Goal: Task Accomplishment & Management: Use online tool/utility

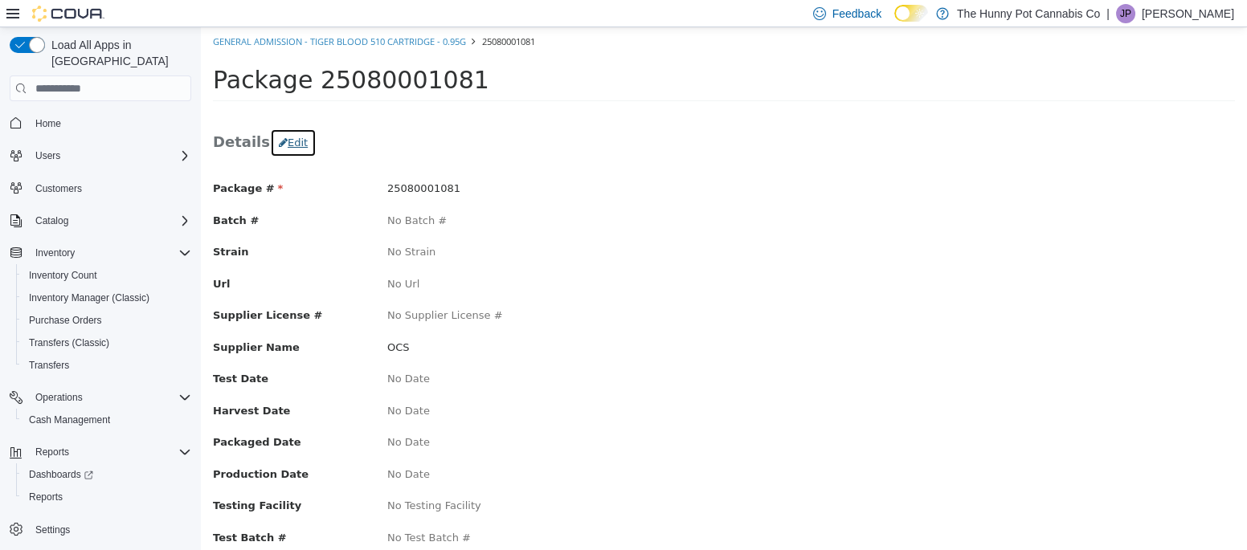
click at [279, 139] on icon "button" at bounding box center [283, 142] width 9 height 10
click at [291, 136] on button "Edit" at bounding box center [293, 143] width 47 height 29
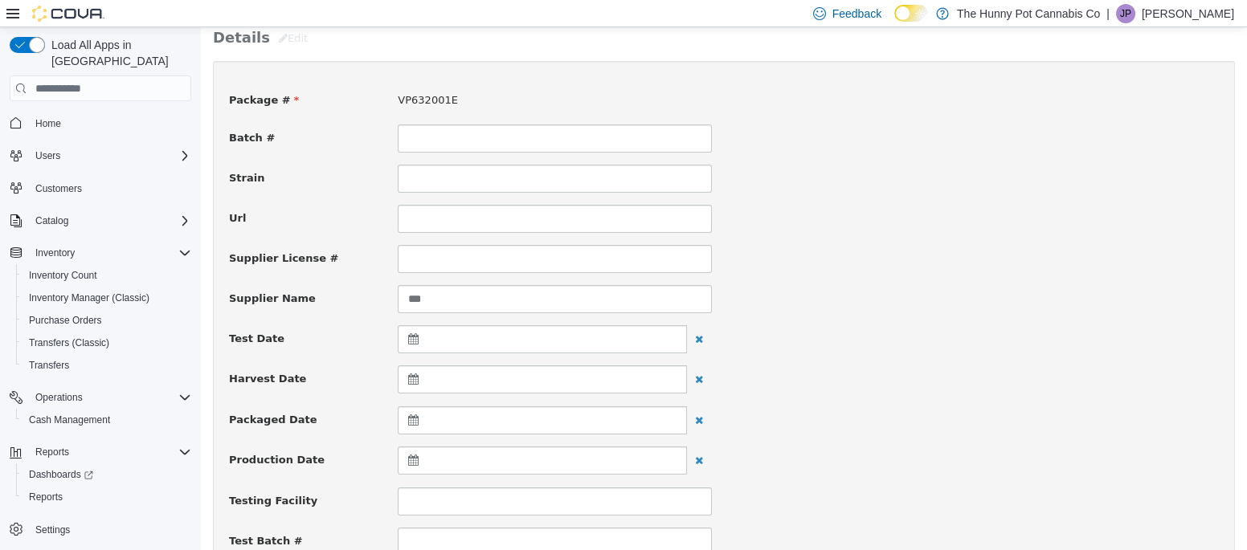
scroll to position [89, 0]
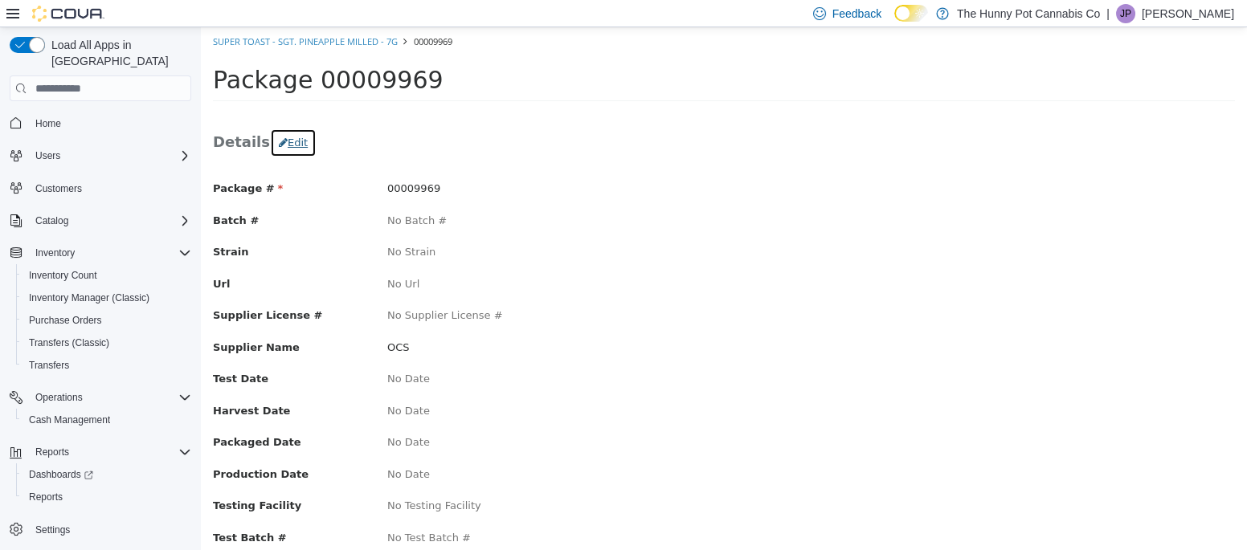
click at [279, 136] on button "Edit" at bounding box center [293, 143] width 47 height 29
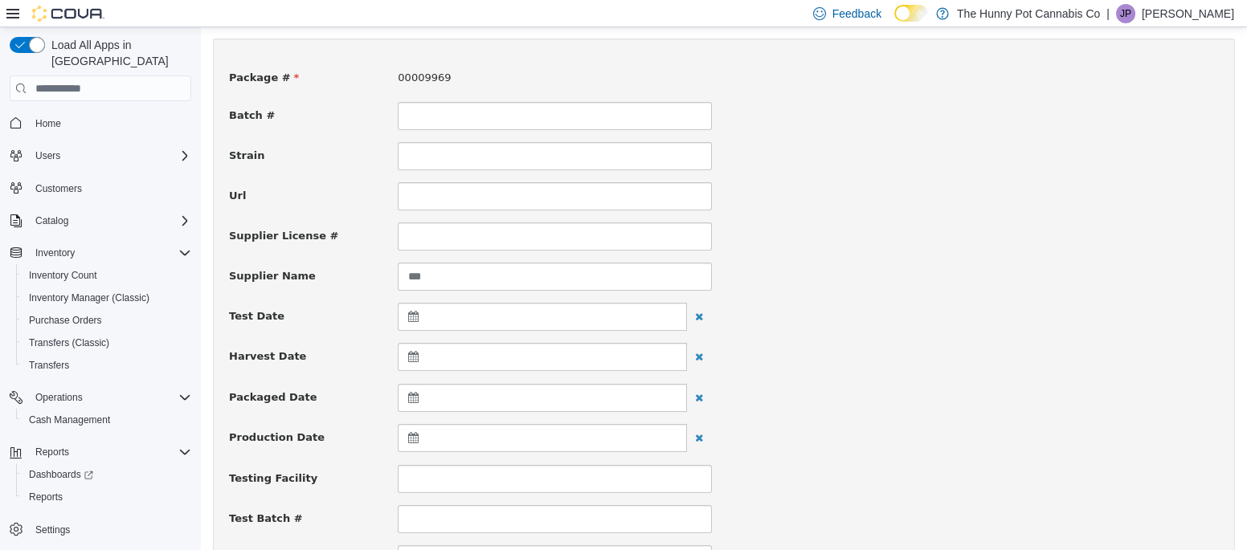
scroll to position [116, 0]
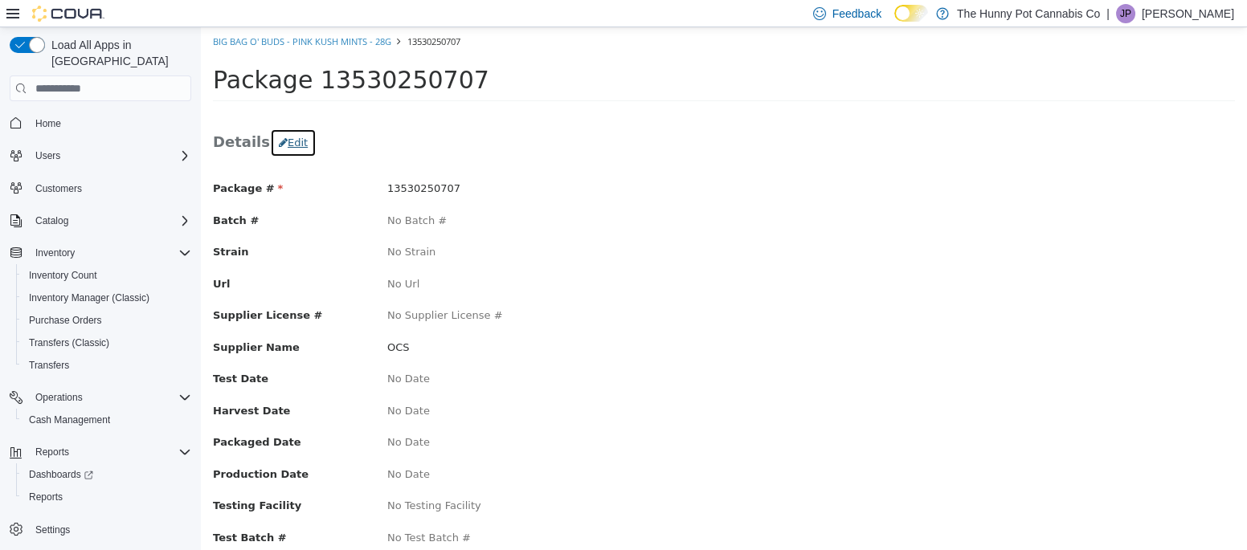
click at [286, 135] on button "Edit" at bounding box center [293, 143] width 47 height 29
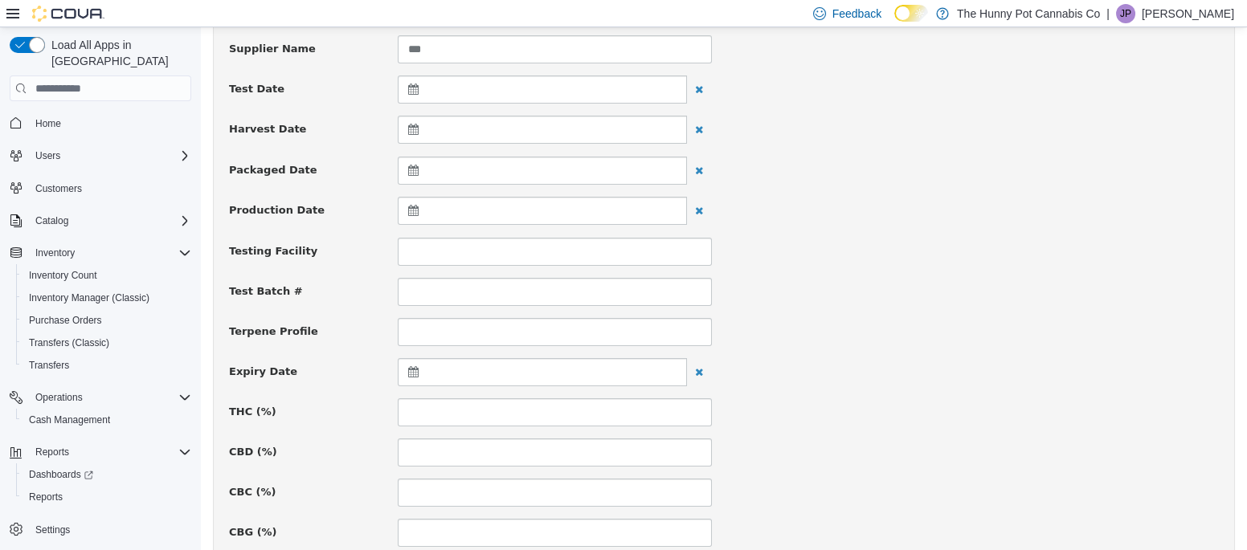
scroll to position [357, 0]
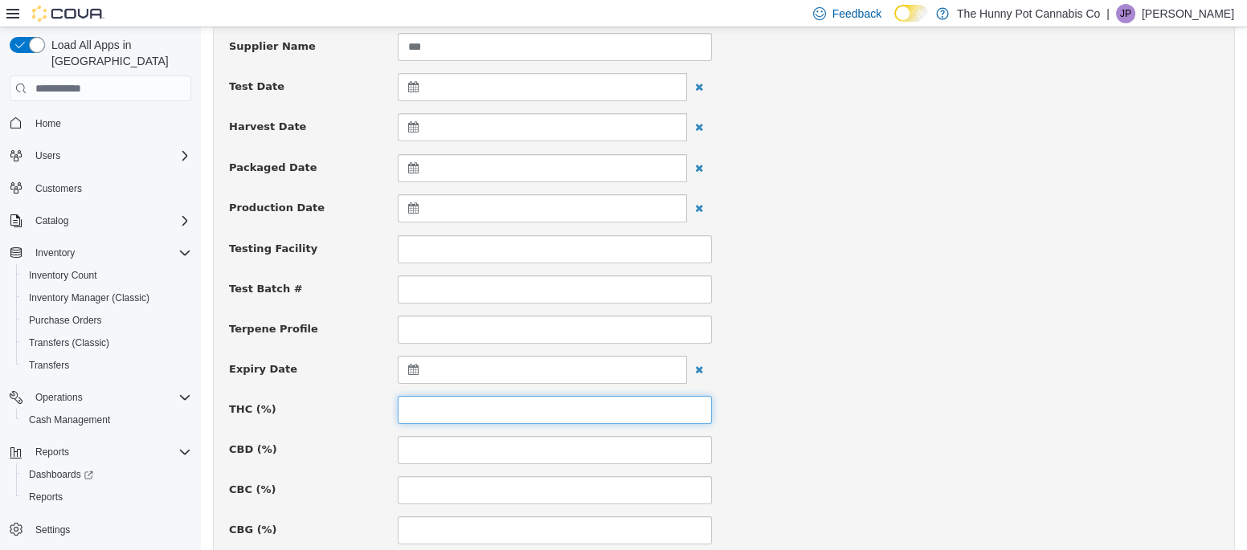
click at [447, 411] on input at bounding box center [555, 410] width 314 height 28
type input "****"
click at [423, 451] on input at bounding box center [555, 450] width 314 height 28
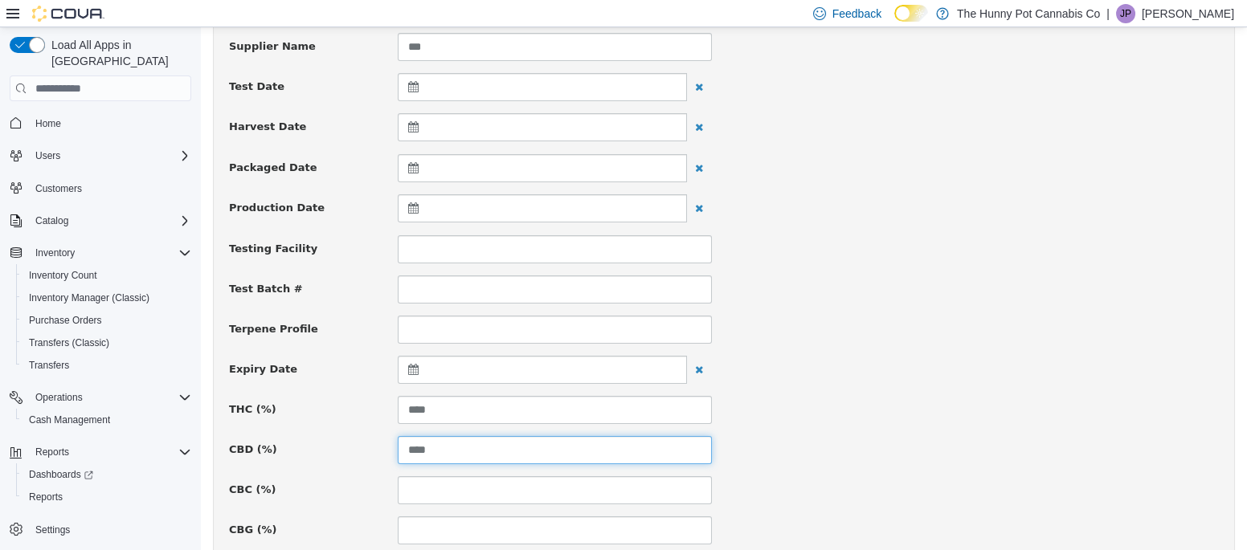
type input "****"
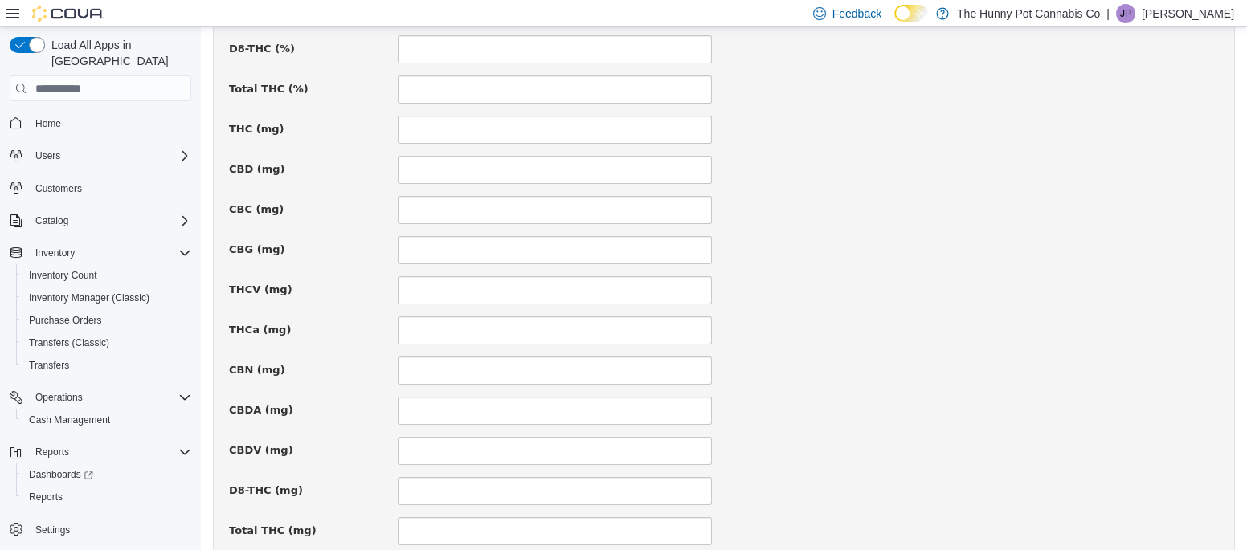
scroll to position [1178, 0]
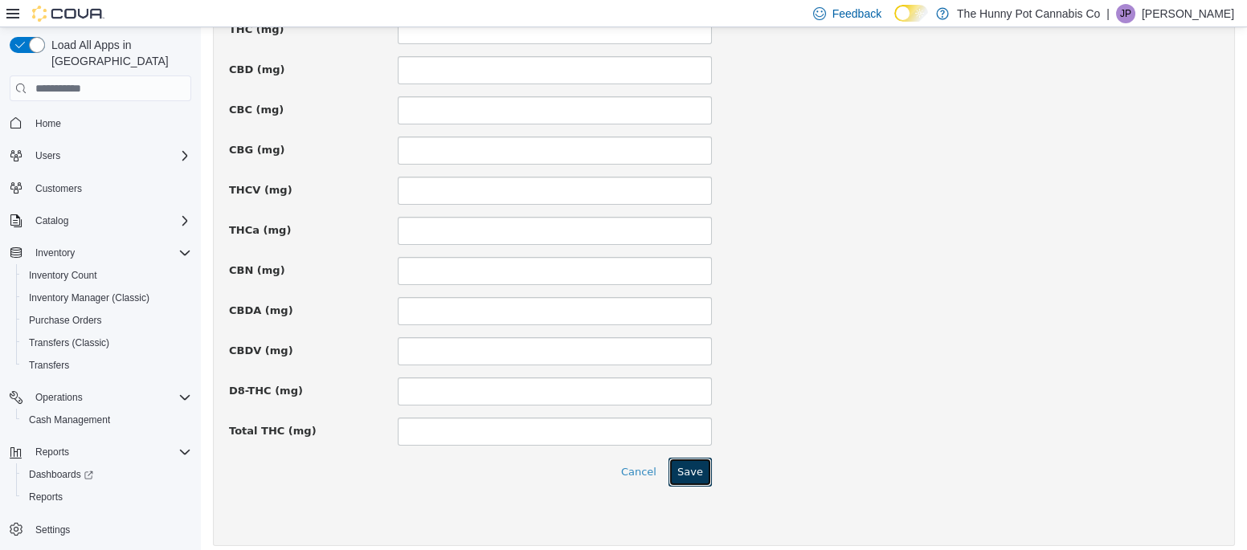
click at [687, 461] on button "Save" at bounding box center [689, 472] width 43 height 29
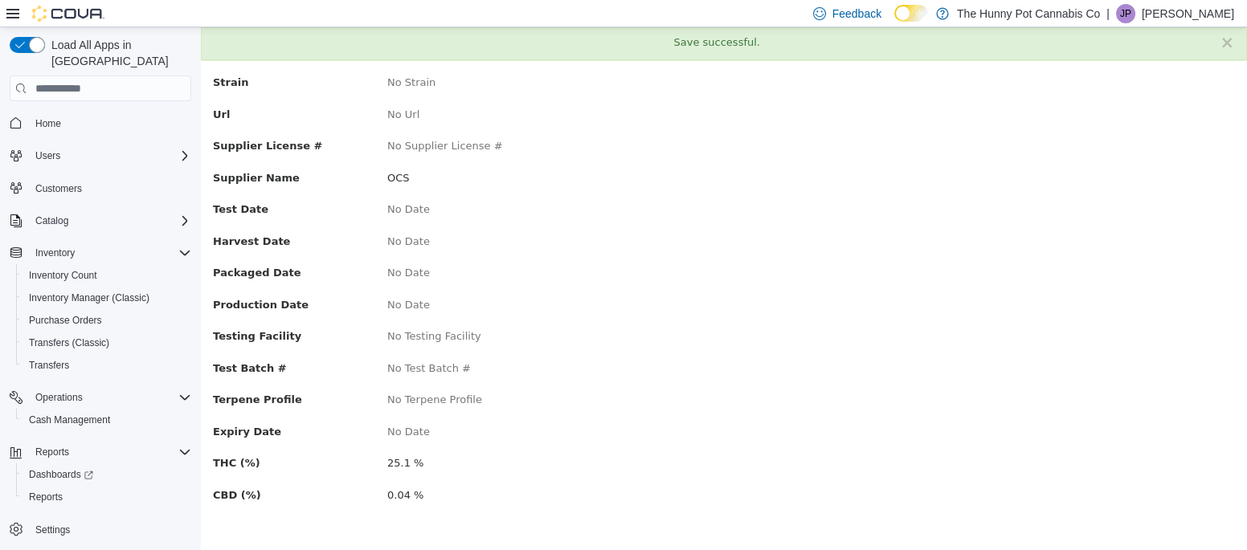
scroll to position [0, 0]
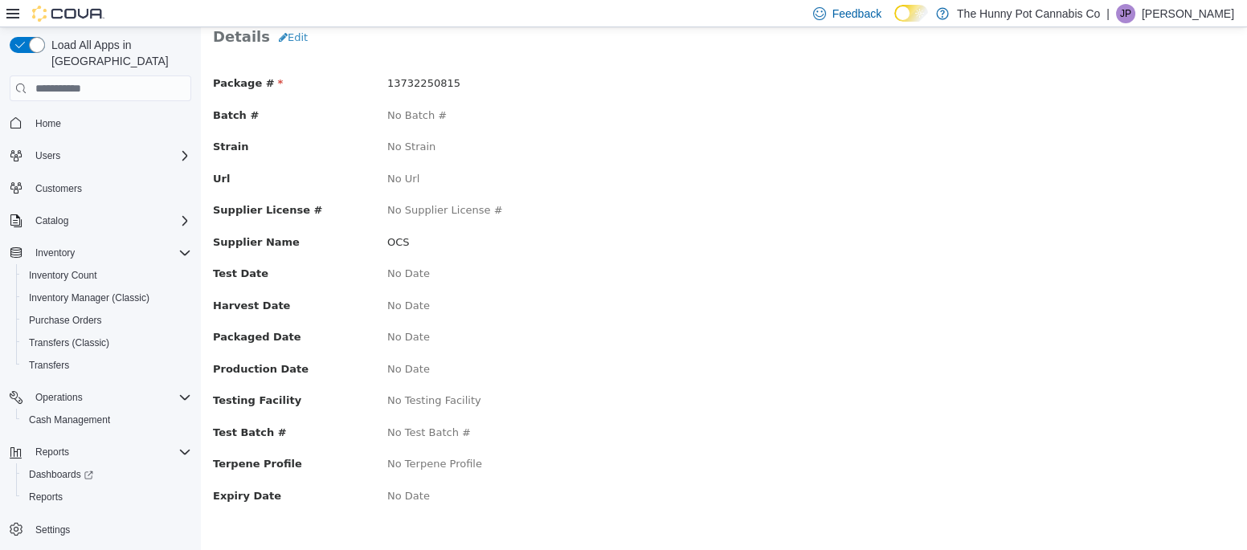
scroll to position [103, 0]
click at [293, 39] on button "Edit" at bounding box center [293, 40] width 47 height 29
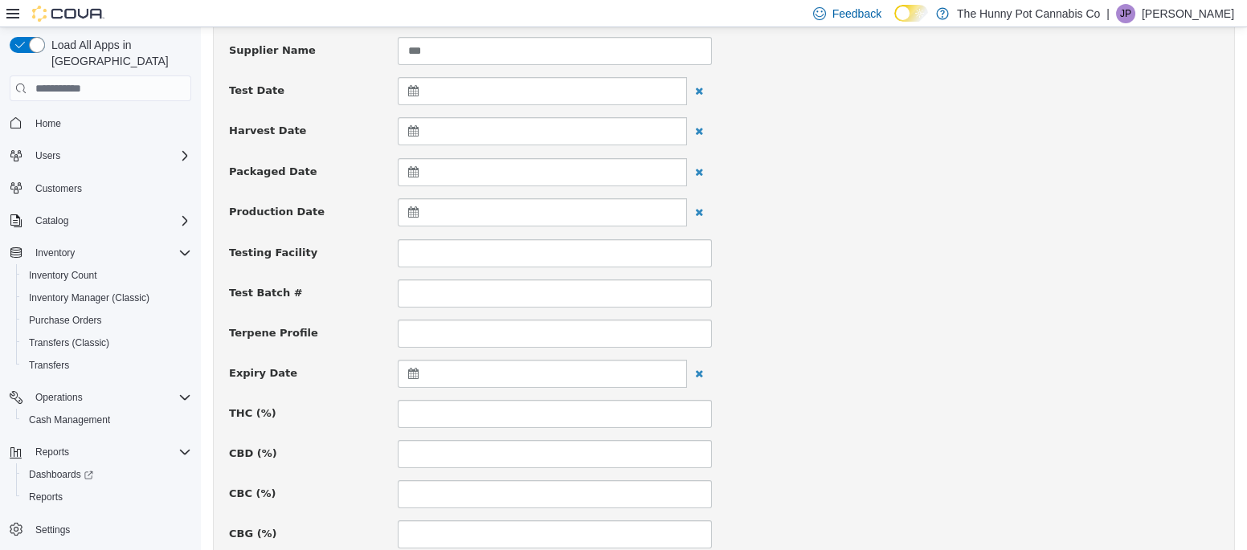
scroll to position [353, 0]
click at [454, 410] on input at bounding box center [555, 413] width 314 height 28
type input "****"
click at [411, 447] on input at bounding box center [555, 453] width 314 height 28
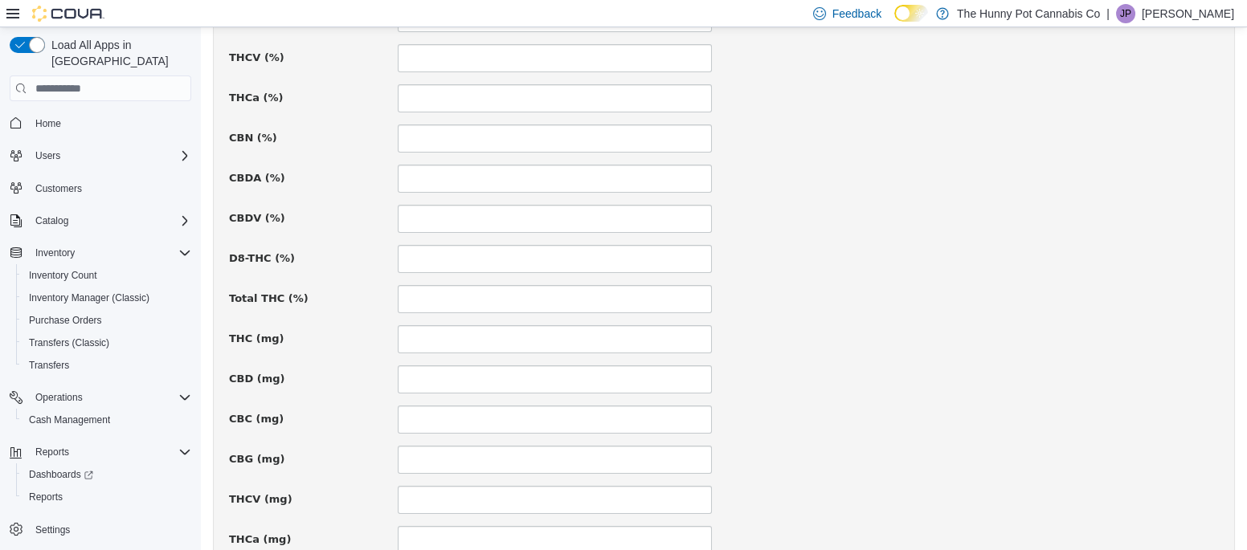
scroll to position [1187, 0]
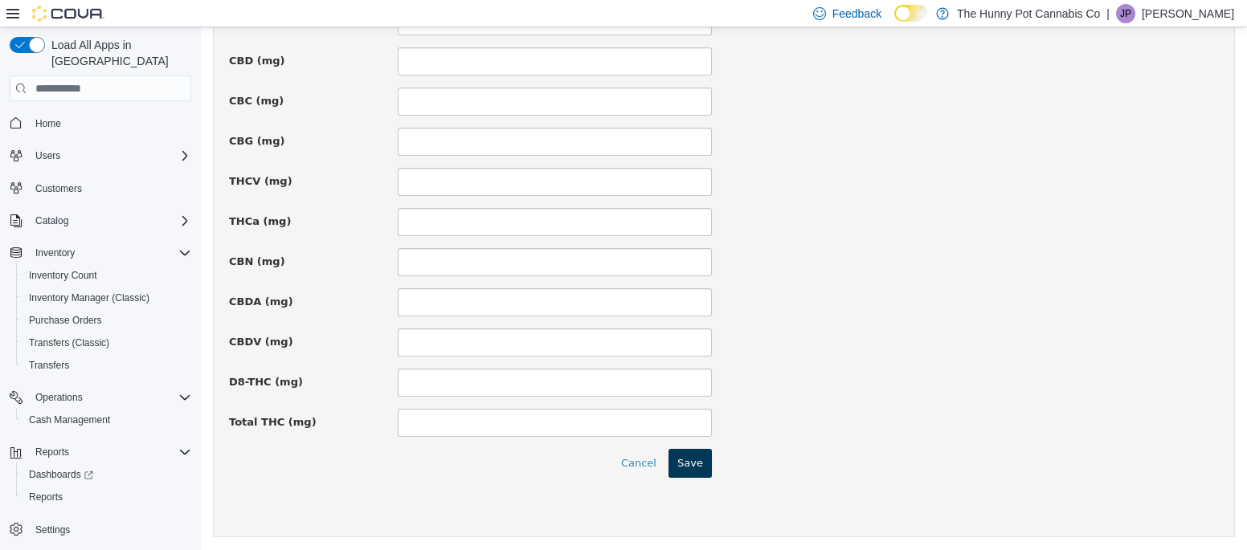
type input "****"
click at [692, 459] on button "Save" at bounding box center [689, 463] width 43 height 29
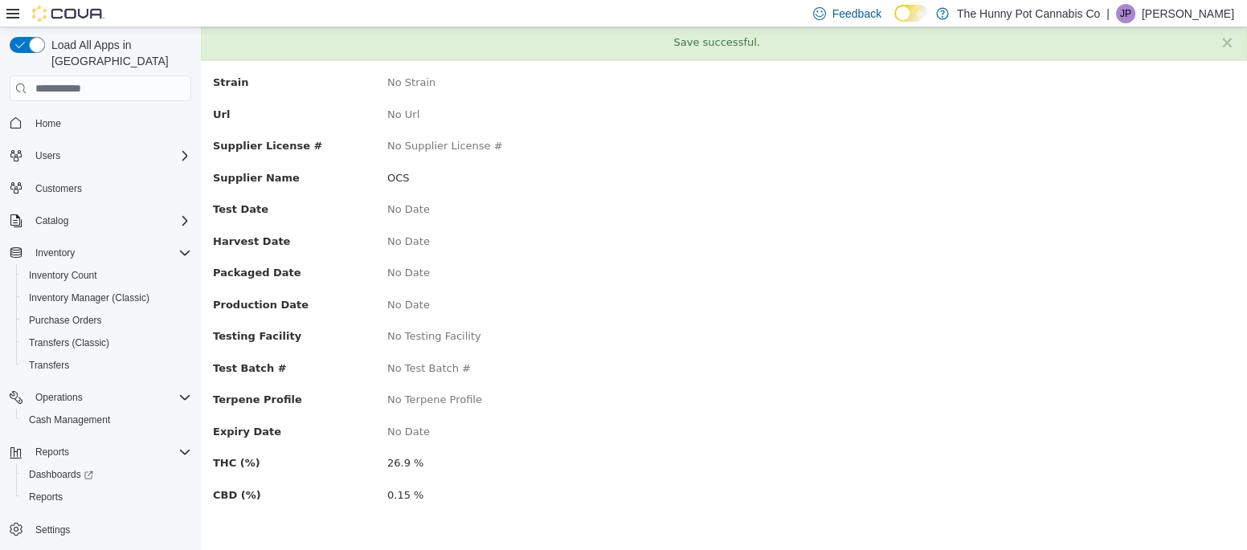
scroll to position [0, 0]
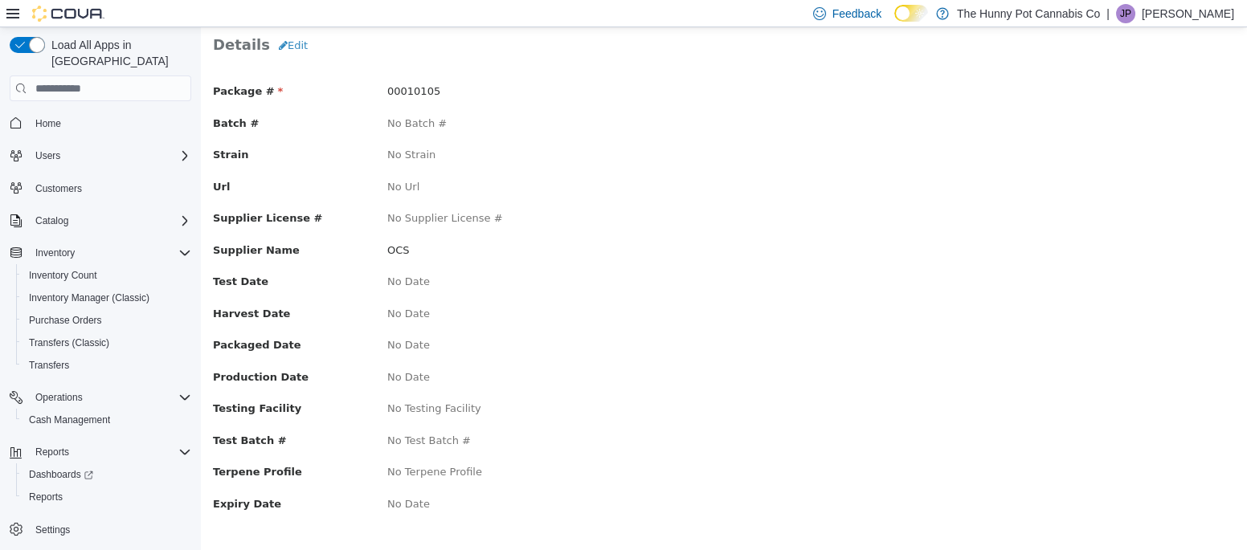
scroll to position [100, 0]
click at [282, 43] on button "Edit" at bounding box center [293, 43] width 47 height 29
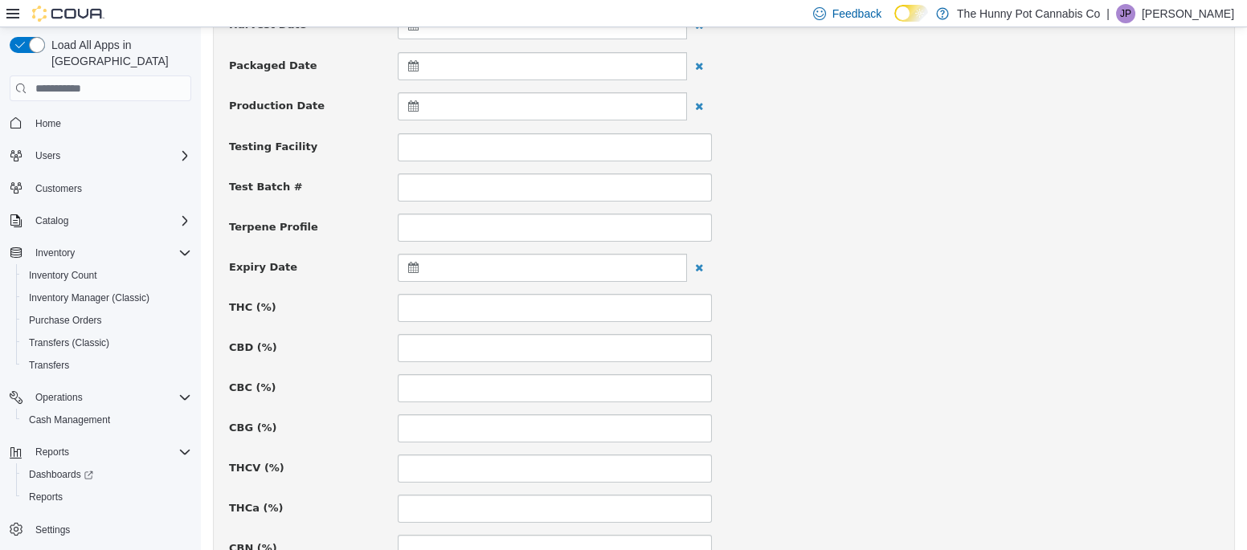
scroll to position [463, 0]
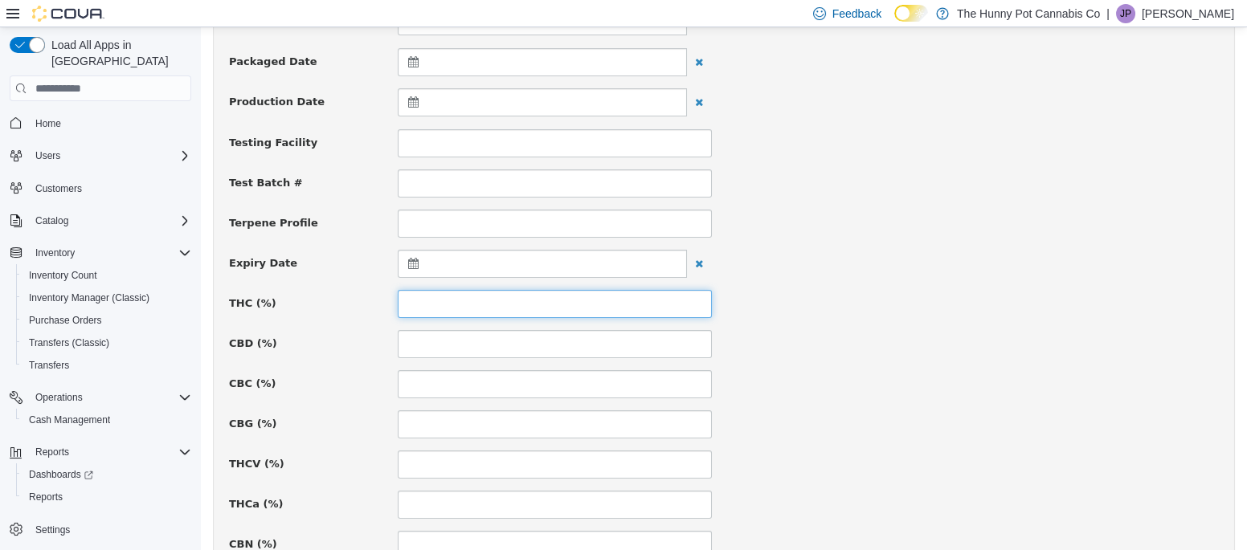
click at [417, 305] on input at bounding box center [555, 304] width 314 height 28
type input "****"
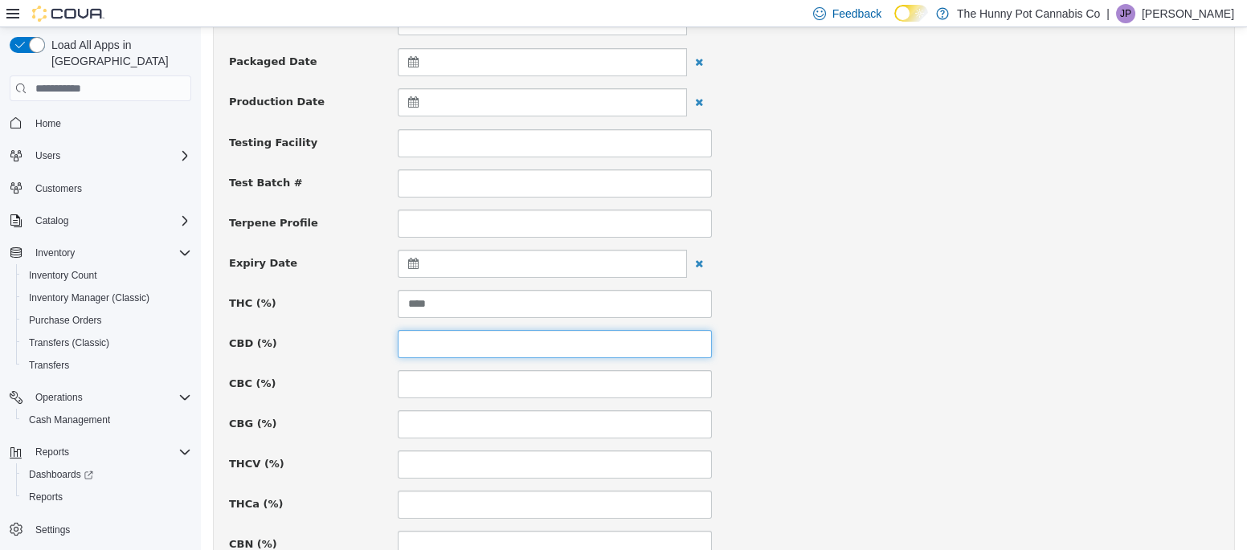
click at [413, 334] on input at bounding box center [555, 344] width 314 height 28
type input "***"
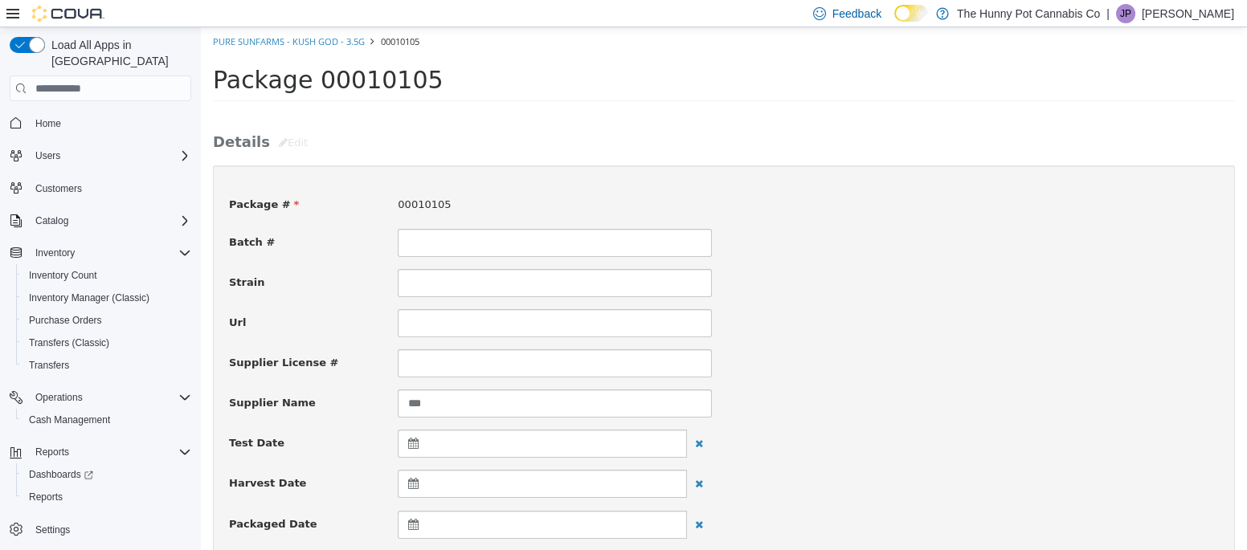
scroll to position [1187, 0]
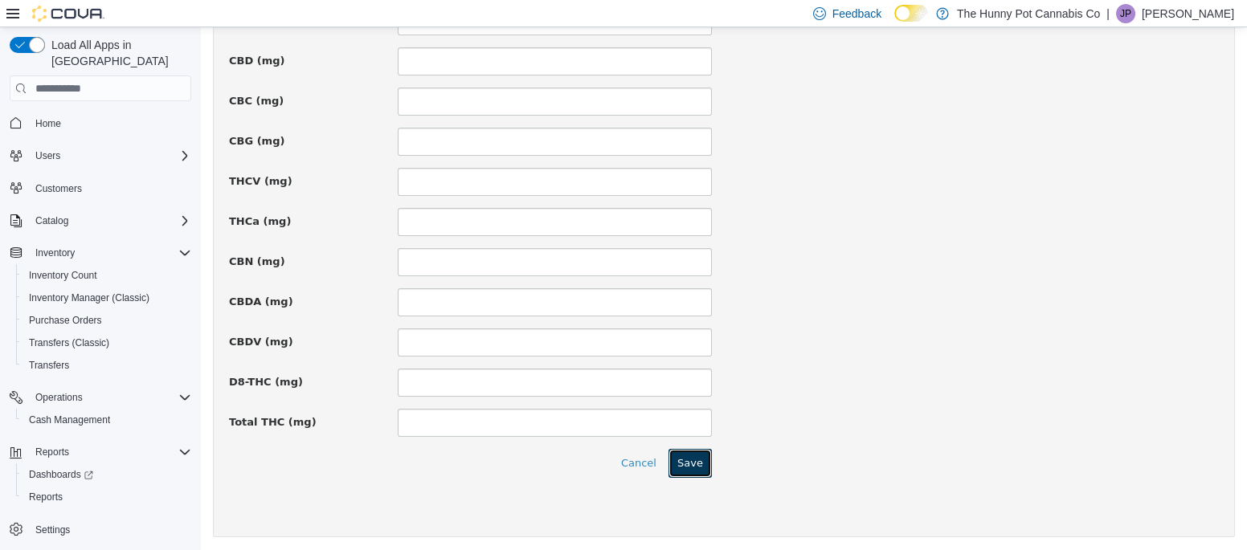
click at [702, 455] on button "Save" at bounding box center [689, 463] width 43 height 29
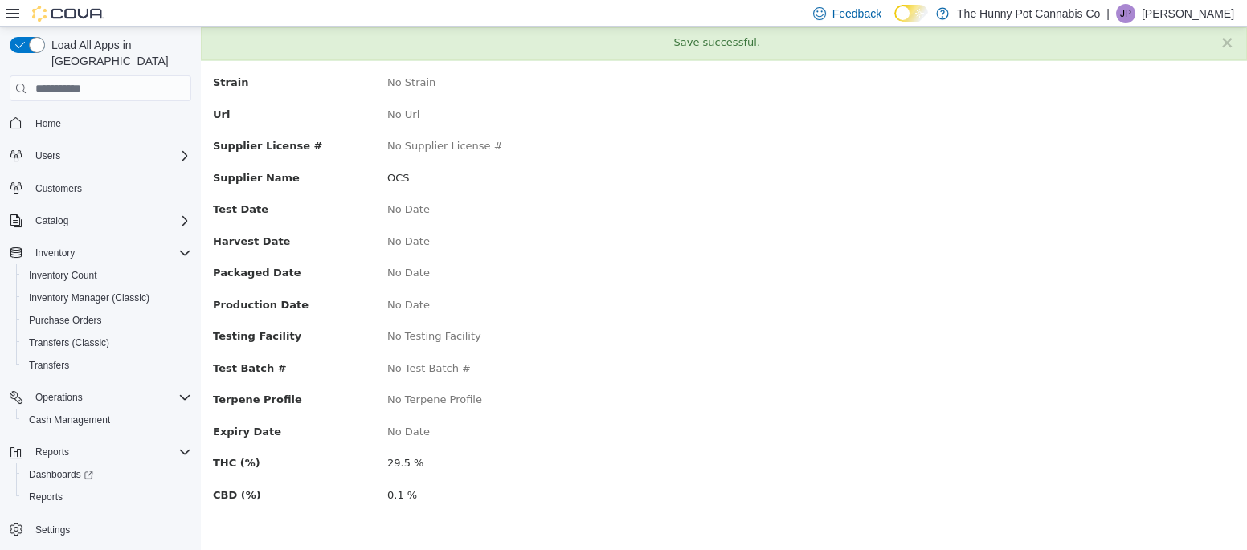
scroll to position [0, 0]
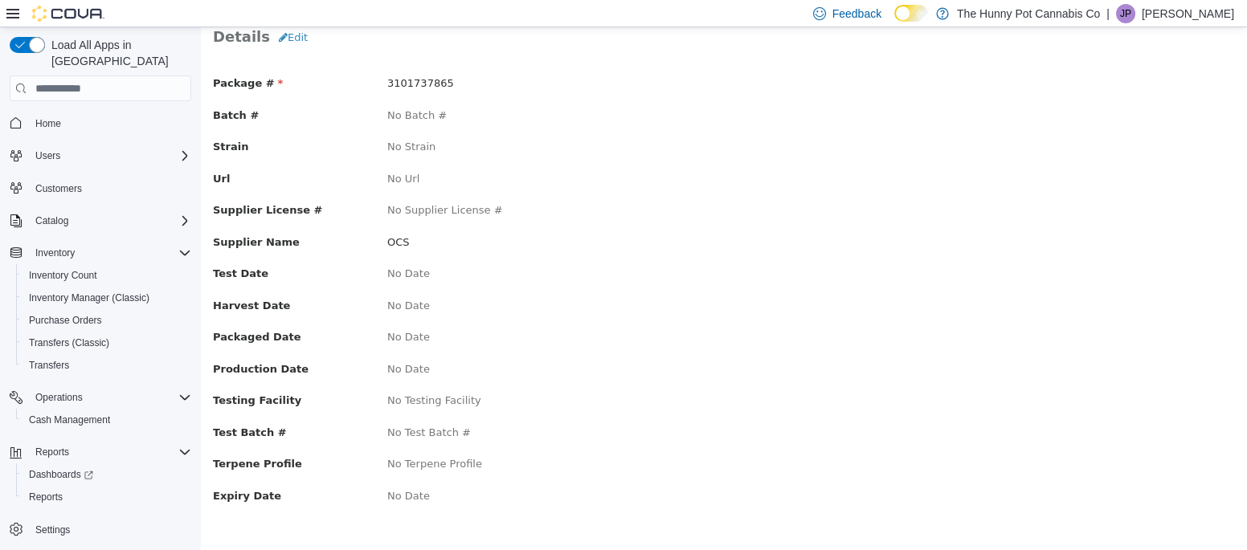
scroll to position [104, 0]
click at [280, 31] on button "Edit" at bounding box center [293, 38] width 47 height 29
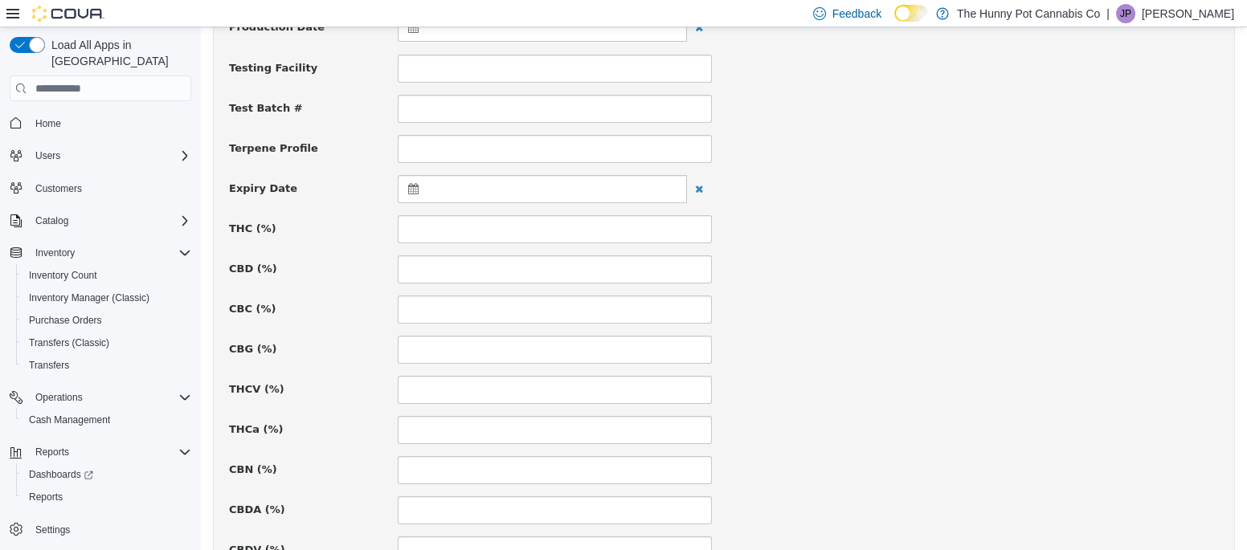
scroll to position [552, 0]
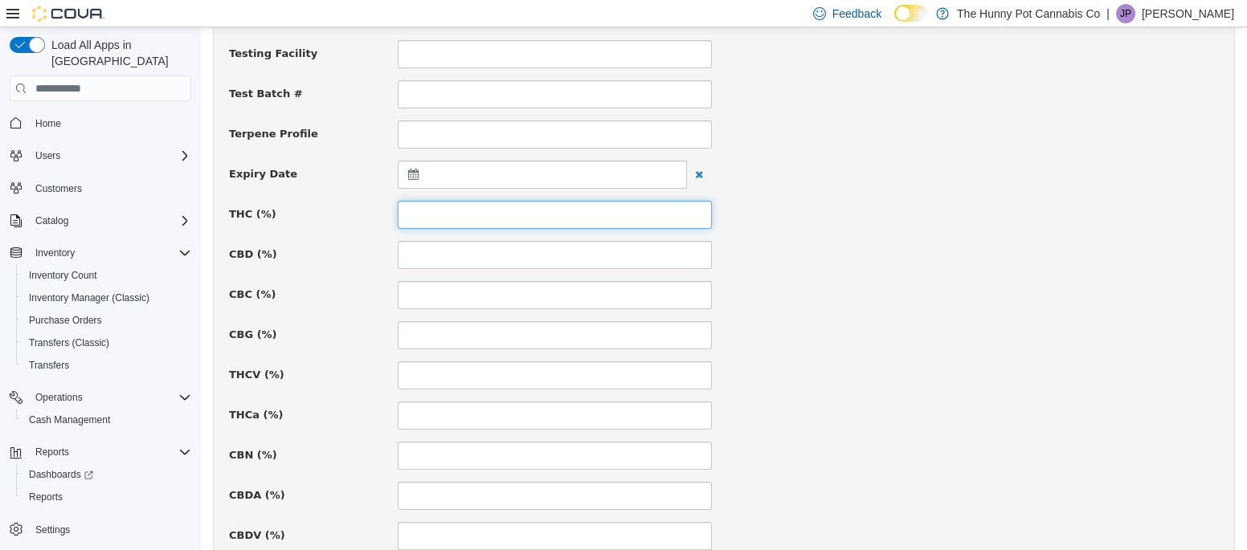
click at [424, 213] on input at bounding box center [555, 215] width 314 height 28
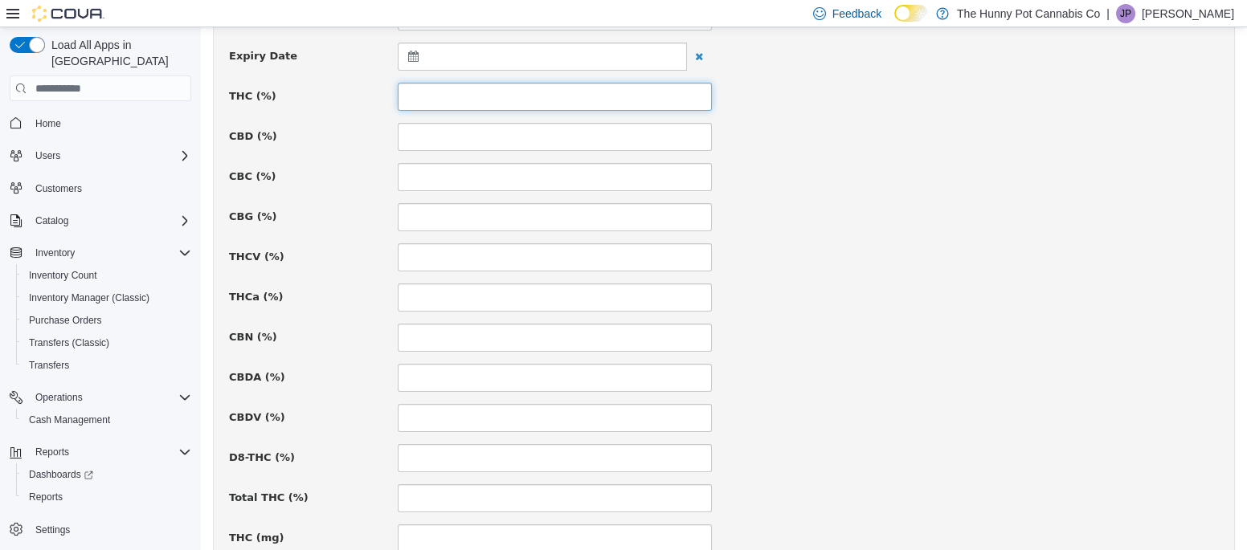
scroll to position [666, 0]
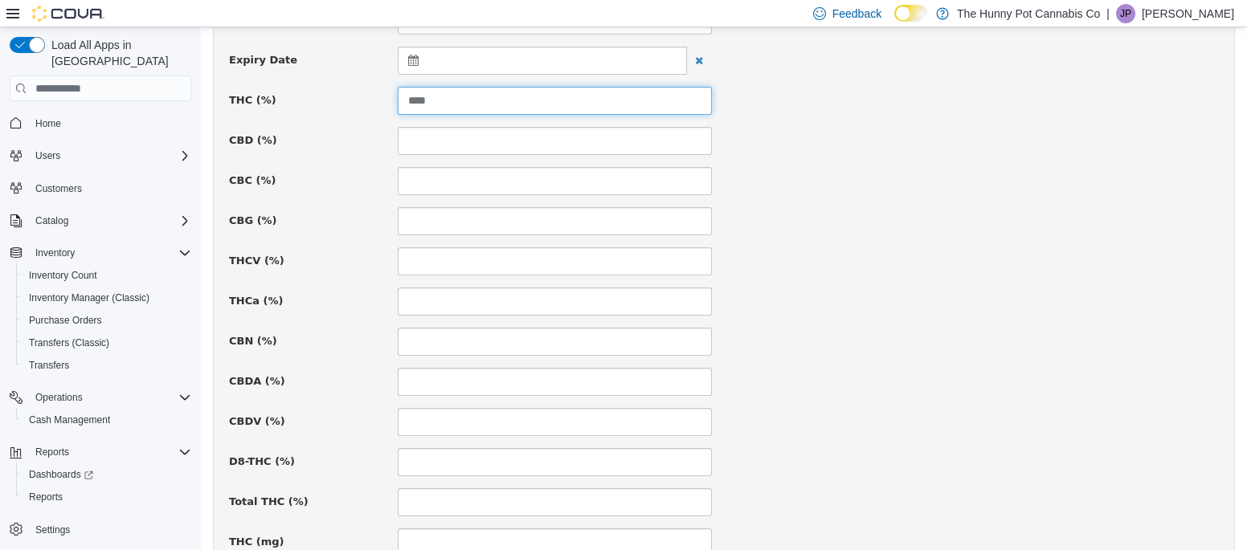
type input "****"
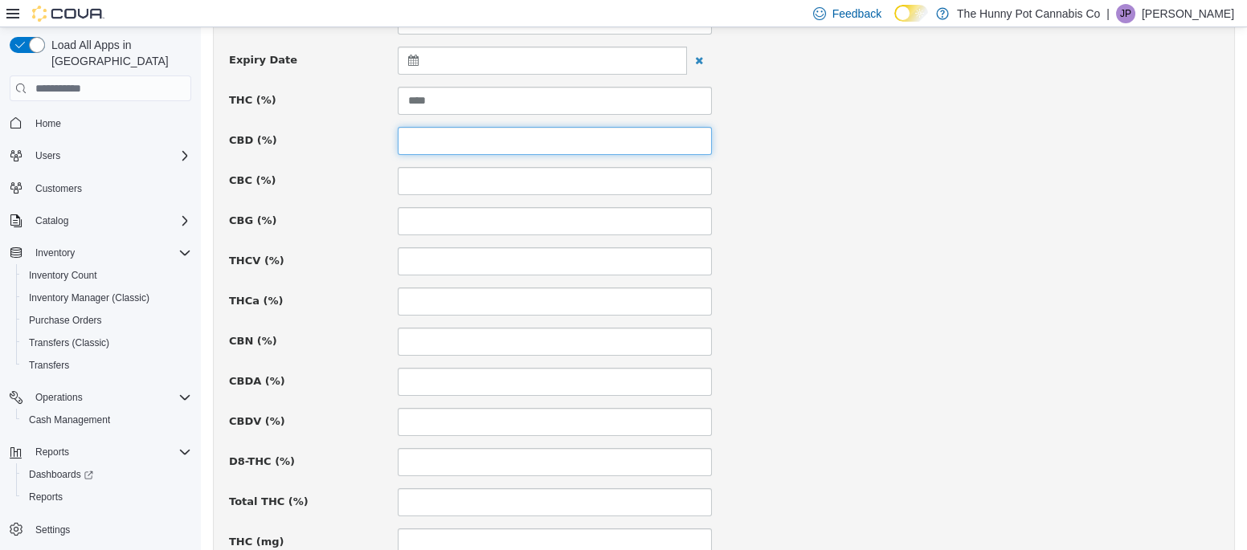
click at [427, 132] on input at bounding box center [555, 141] width 314 height 28
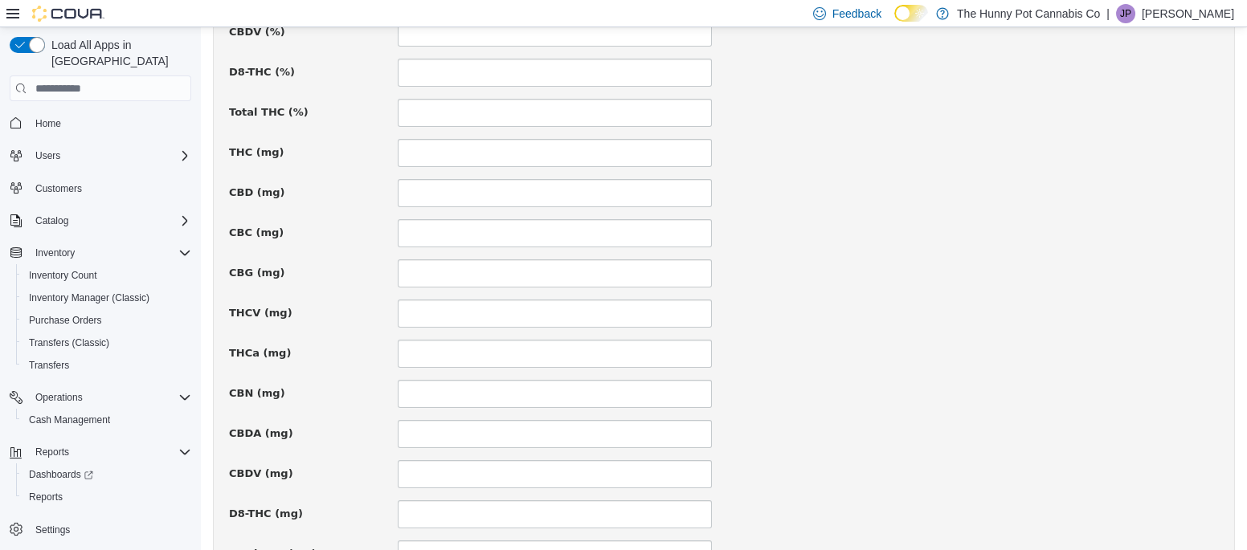
scroll to position [1187, 0]
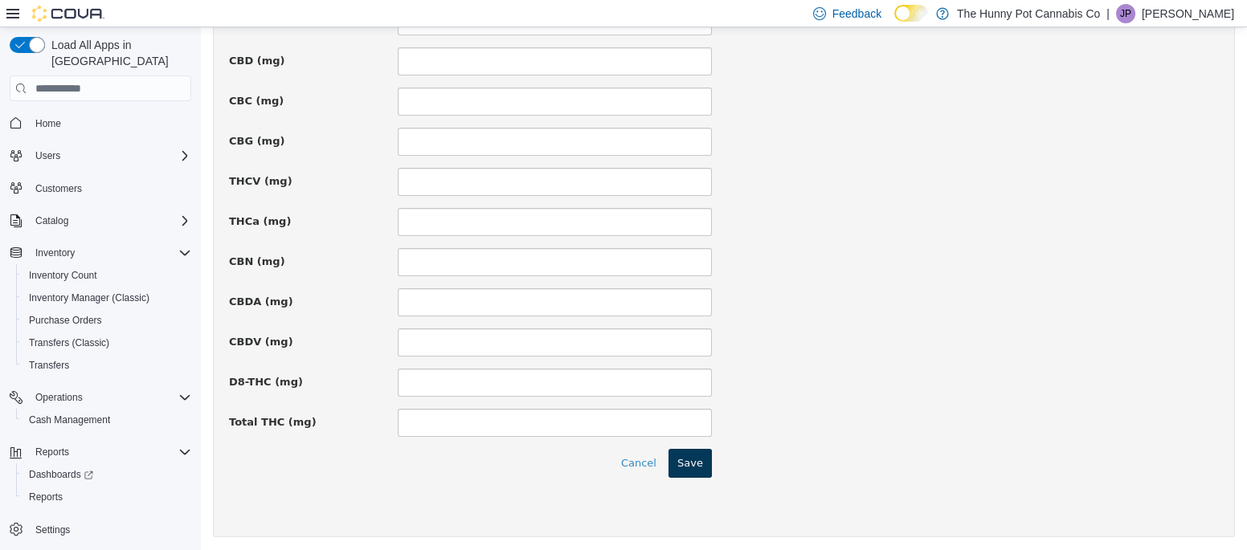
type input "****"
click at [696, 470] on button "Save" at bounding box center [689, 463] width 43 height 29
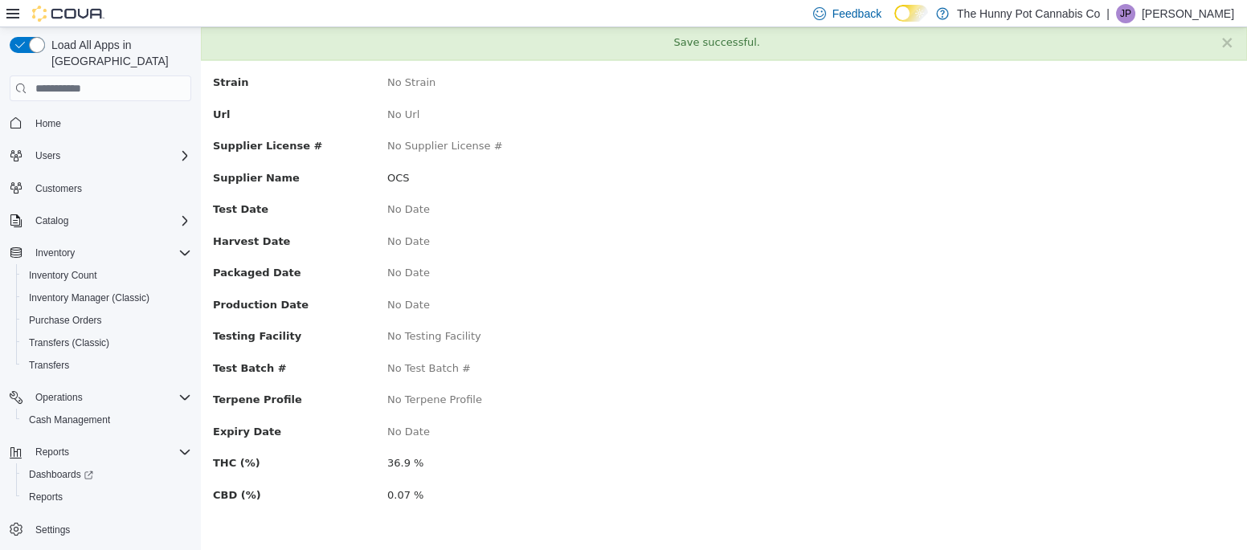
scroll to position [0, 0]
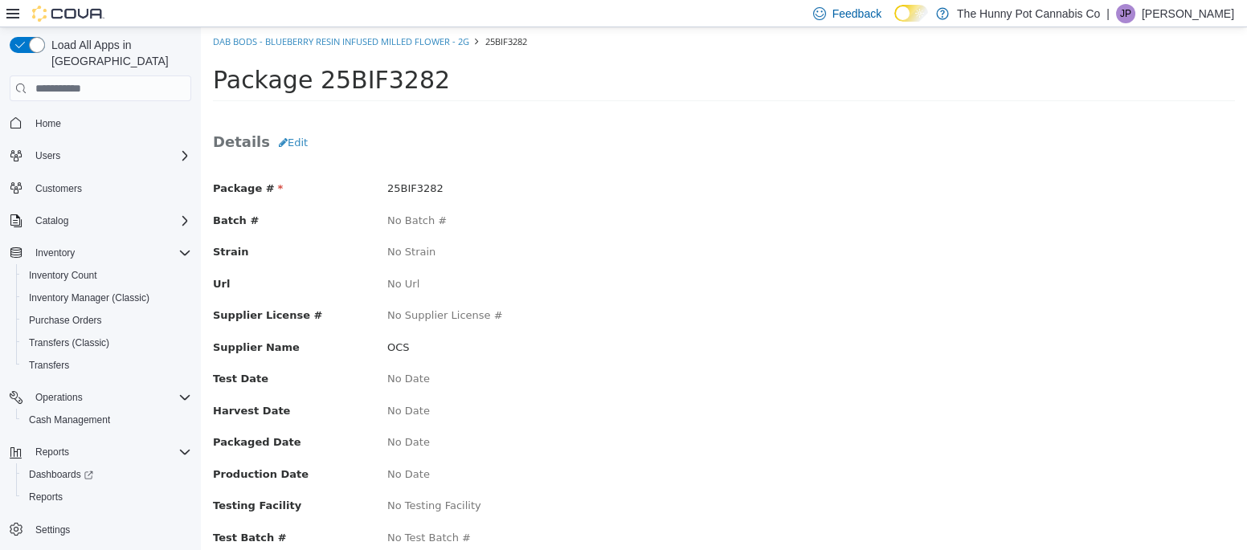
scroll to position [105, 0]
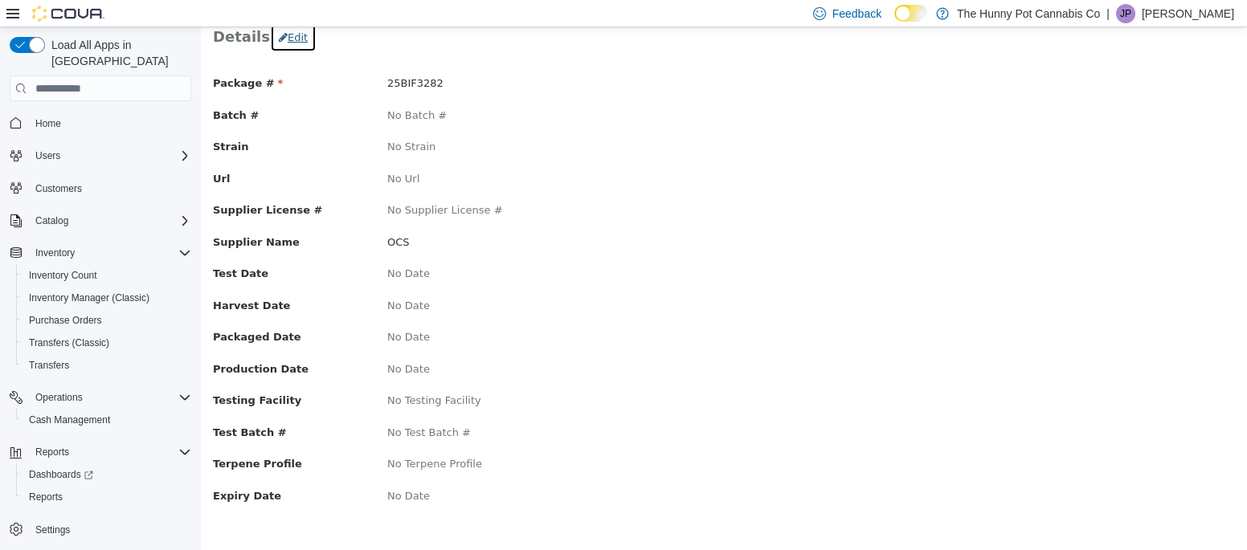
click at [296, 33] on button "Edit" at bounding box center [293, 37] width 47 height 29
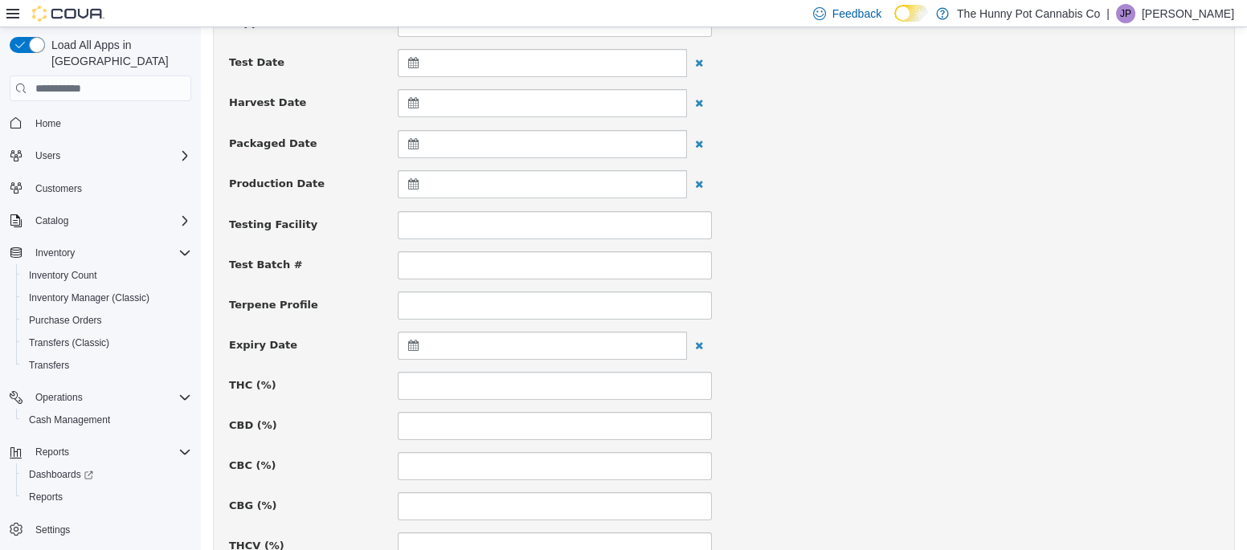
scroll to position [390, 0]
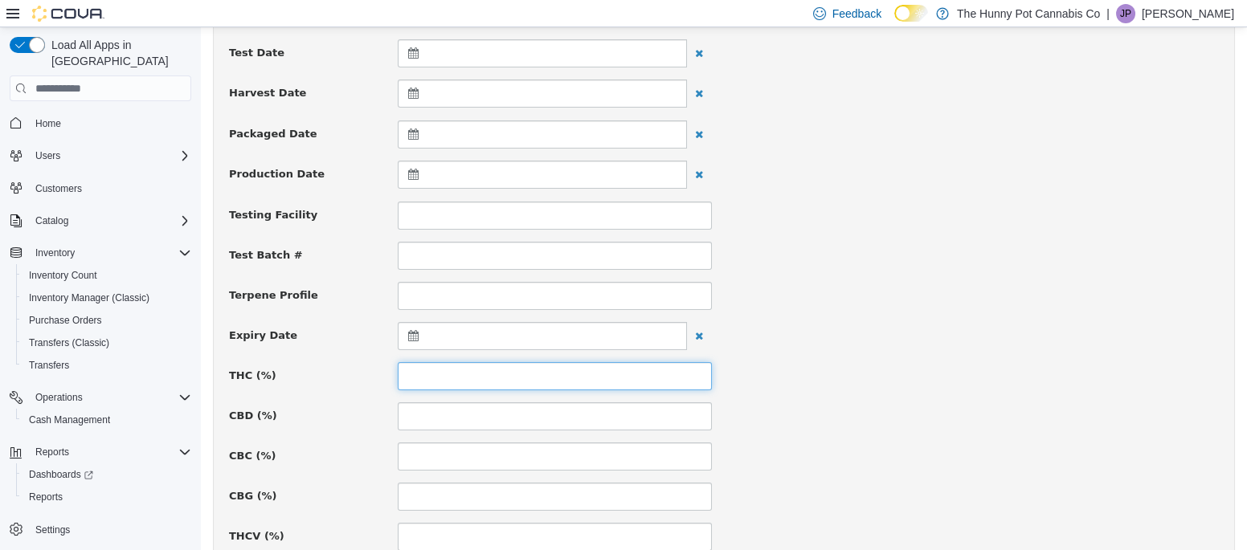
click at [434, 382] on input at bounding box center [555, 376] width 314 height 28
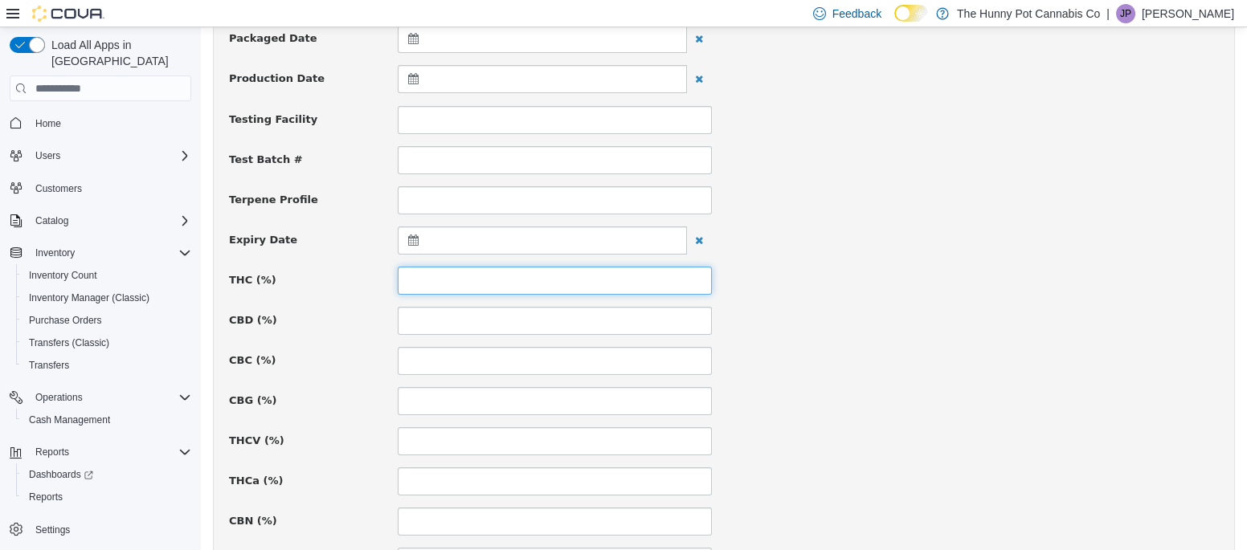
scroll to position [492, 0]
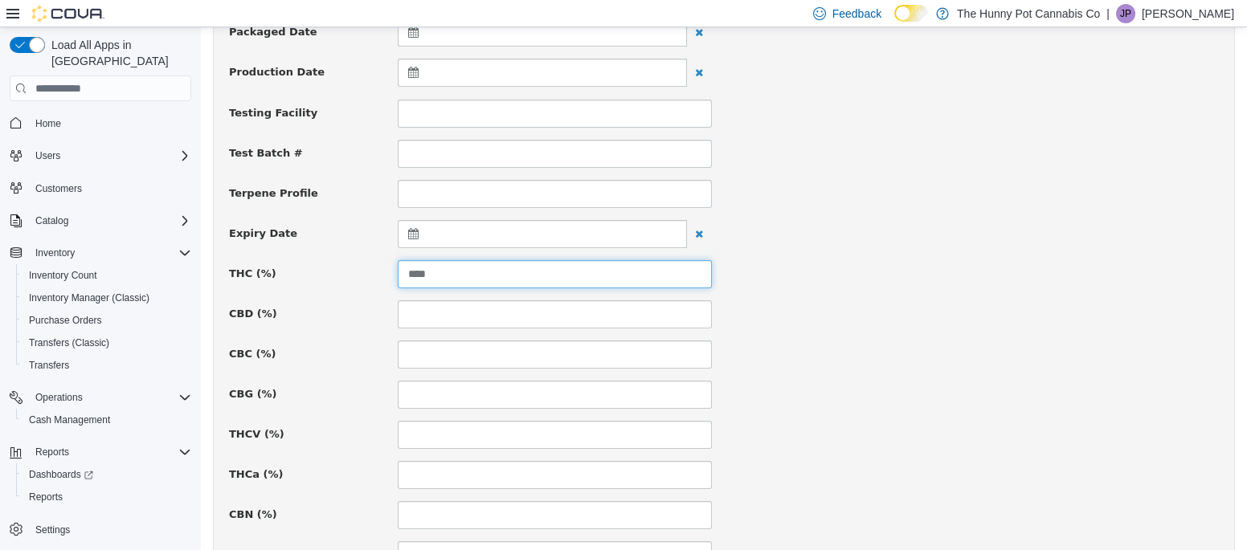
type input "****"
click at [440, 312] on input at bounding box center [555, 314] width 314 height 28
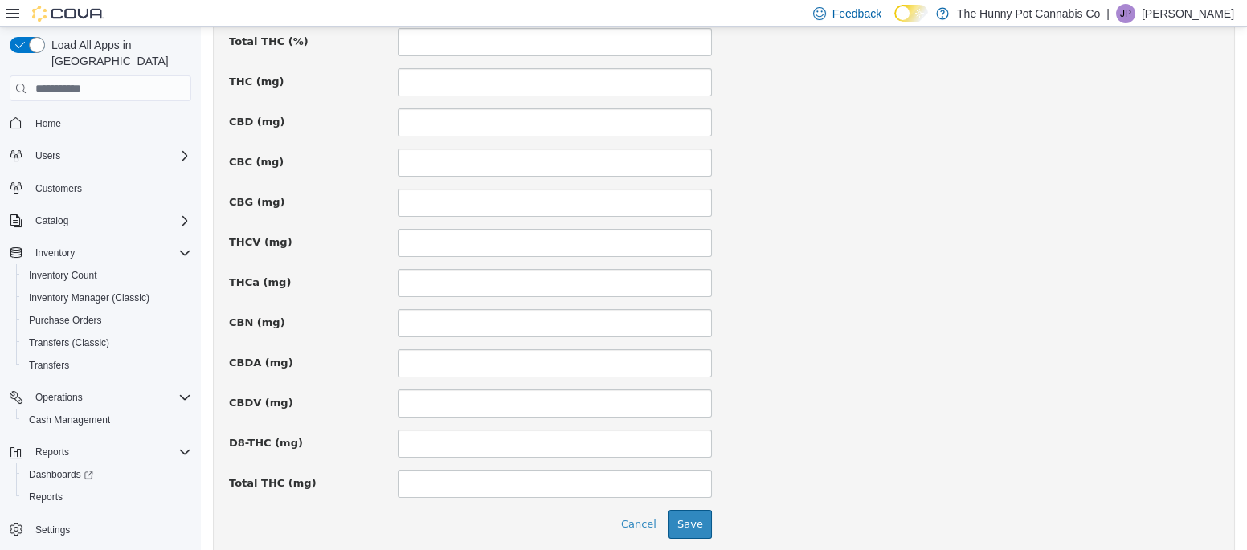
scroll to position [1187, 0]
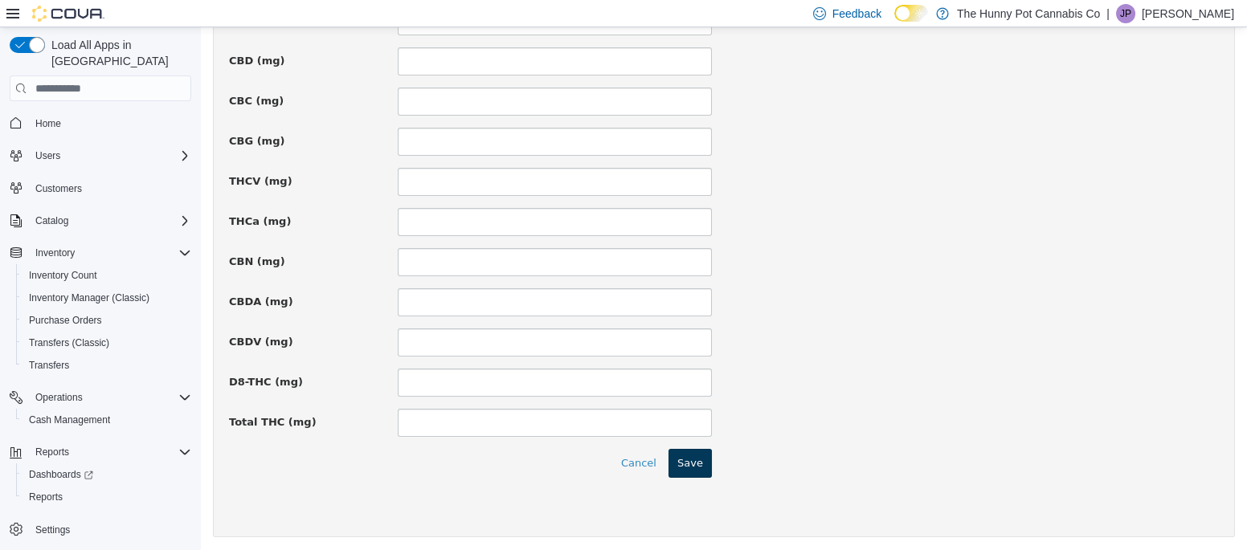
type input "***"
click at [704, 465] on button "Save" at bounding box center [689, 463] width 43 height 29
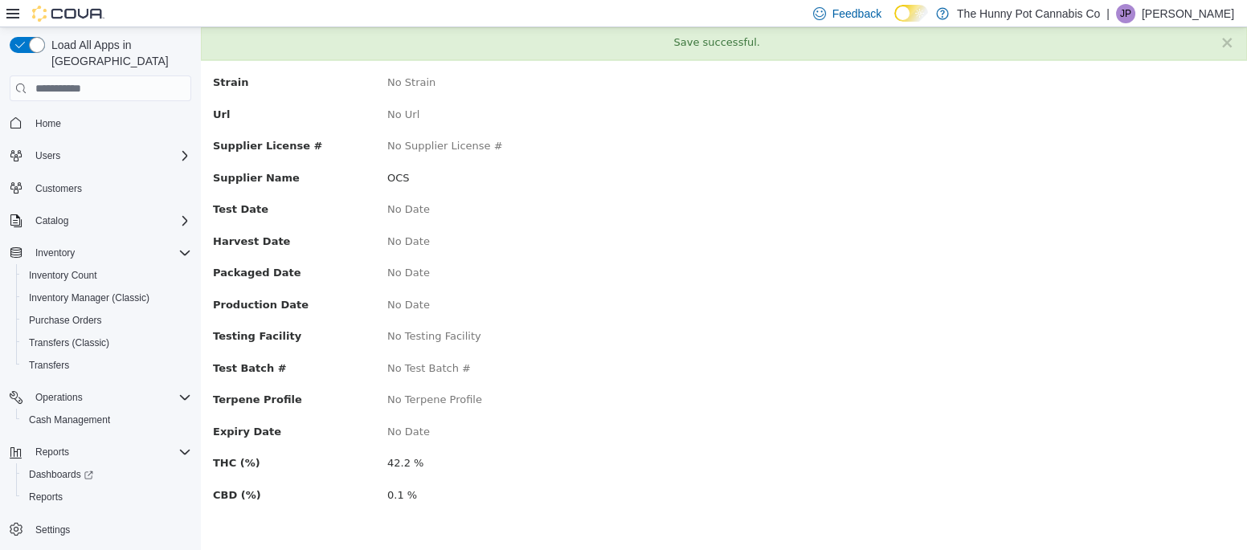
scroll to position [0, 0]
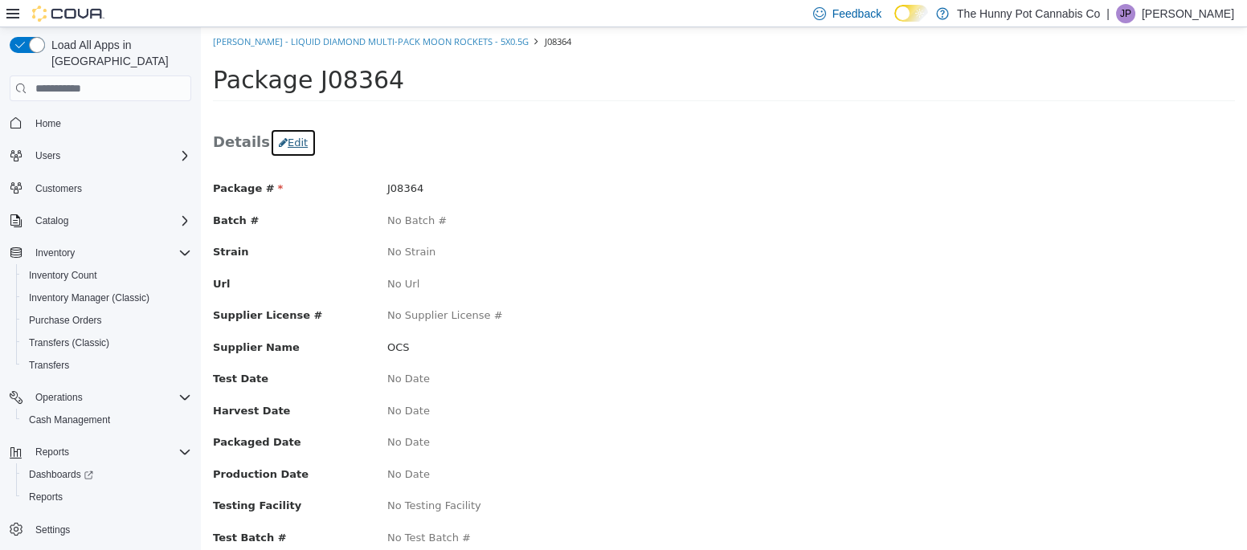
click at [294, 141] on button "Edit" at bounding box center [293, 143] width 47 height 29
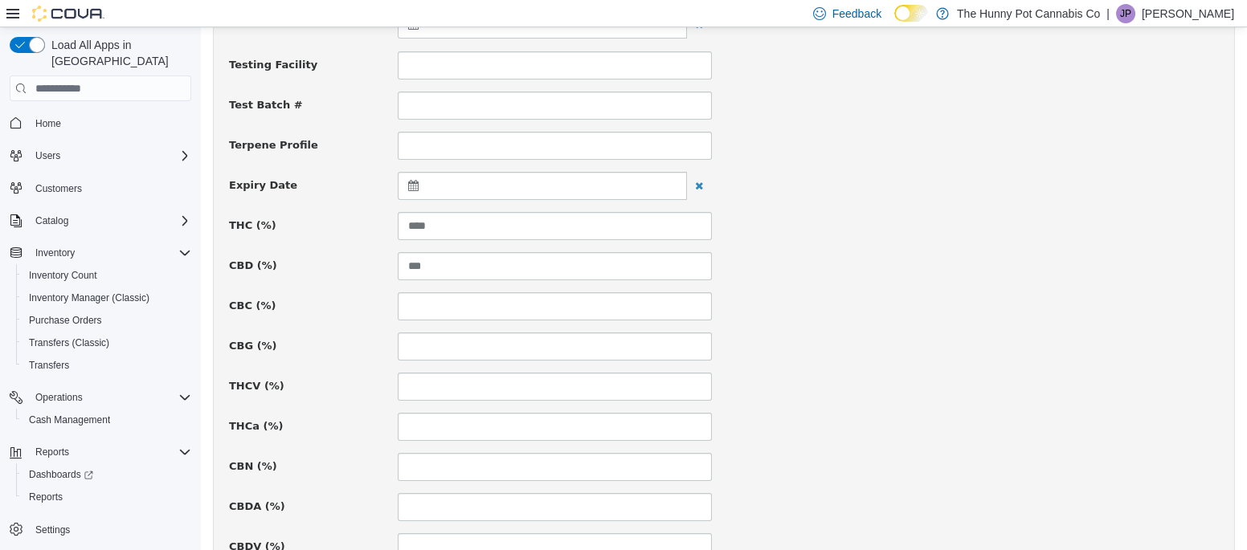
scroll to position [553, 0]
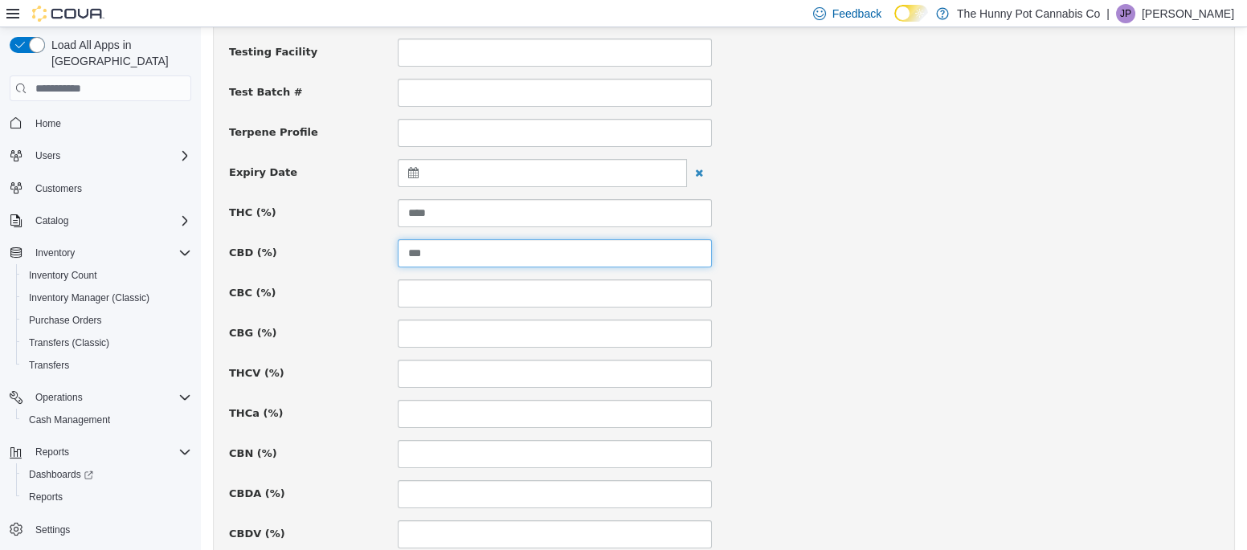
click at [414, 248] on input "***" at bounding box center [555, 253] width 314 height 28
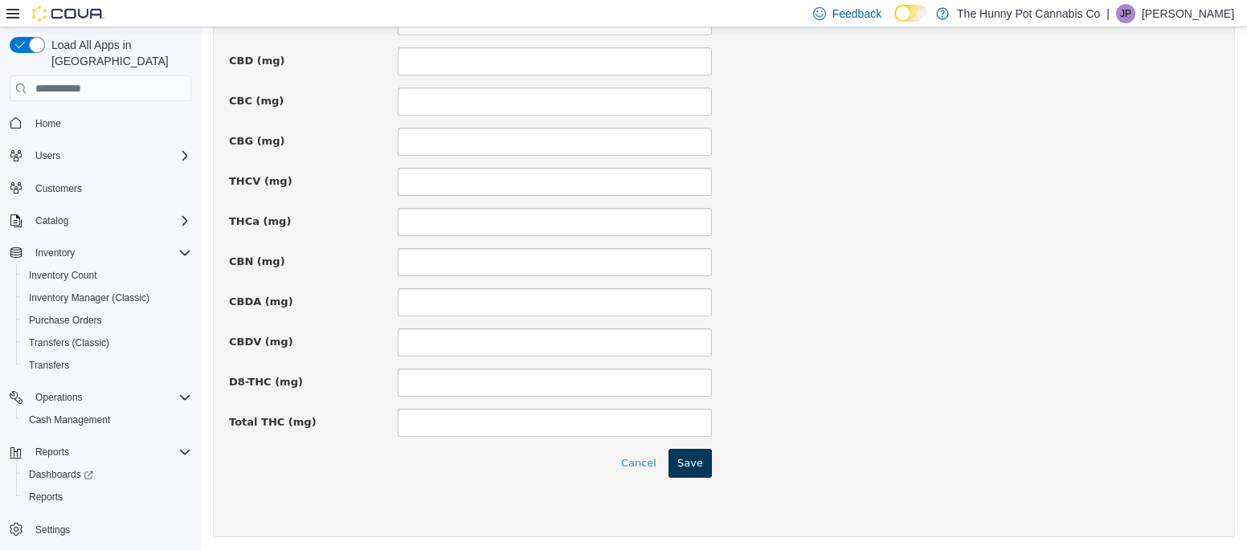
type input "****"
click at [699, 456] on button "Save" at bounding box center [689, 463] width 43 height 29
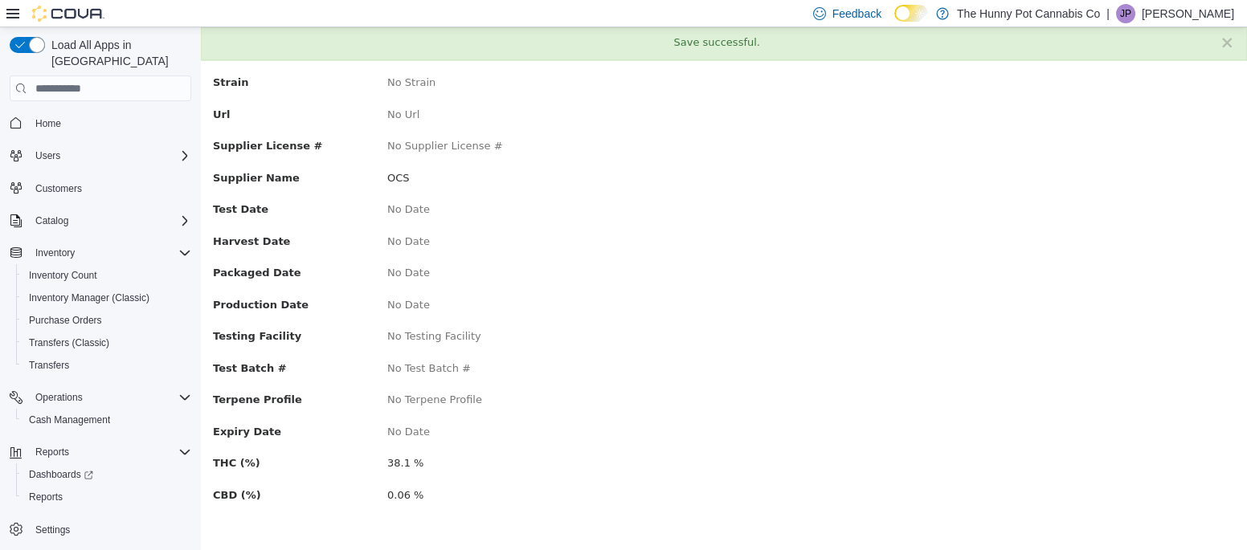
scroll to position [0, 0]
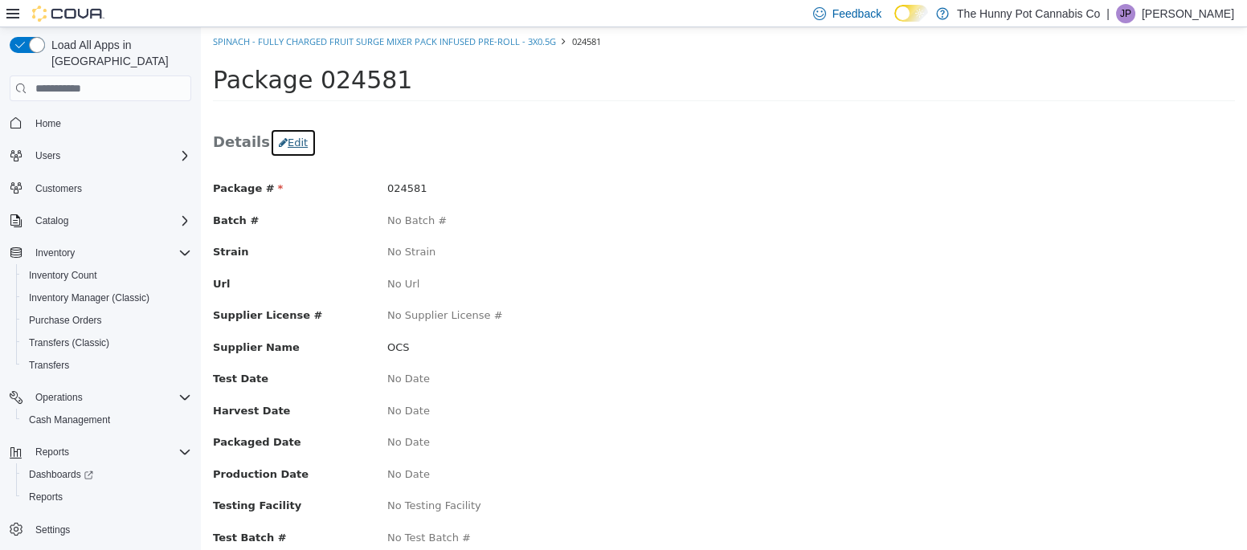
click at [286, 137] on button "Edit" at bounding box center [293, 143] width 47 height 29
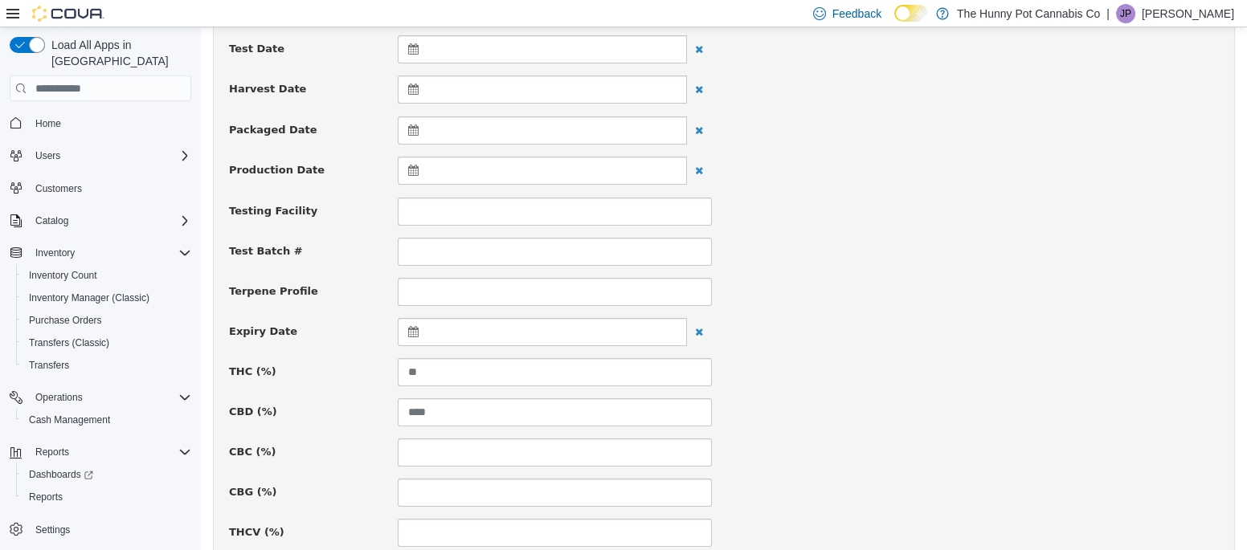
scroll to position [1187, 0]
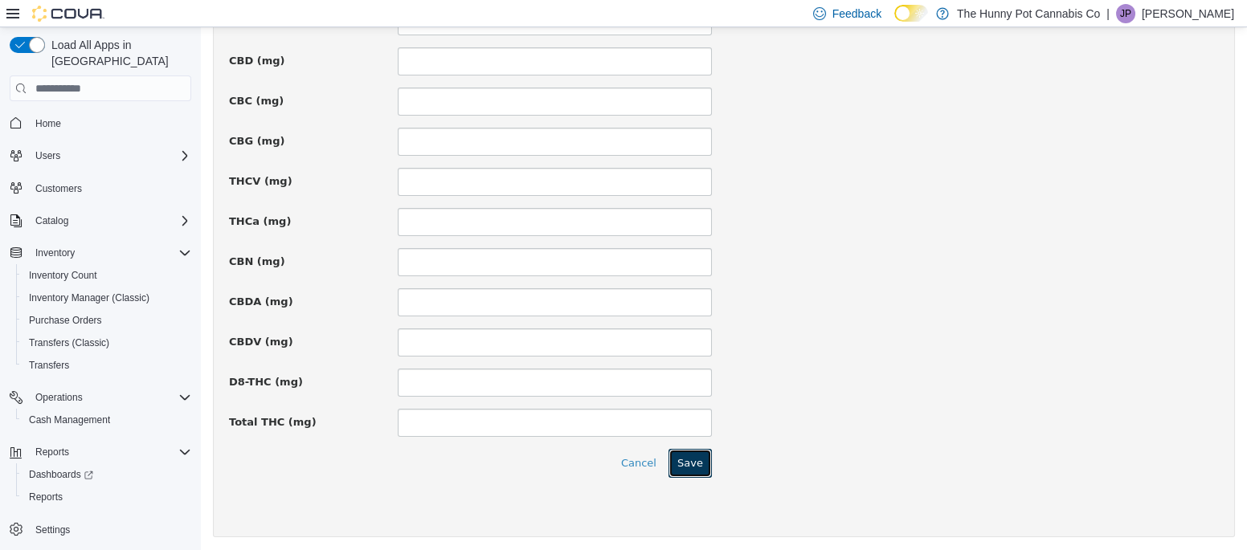
click at [692, 459] on button "Save" at bounding box center [689, 463] width 43 height 29
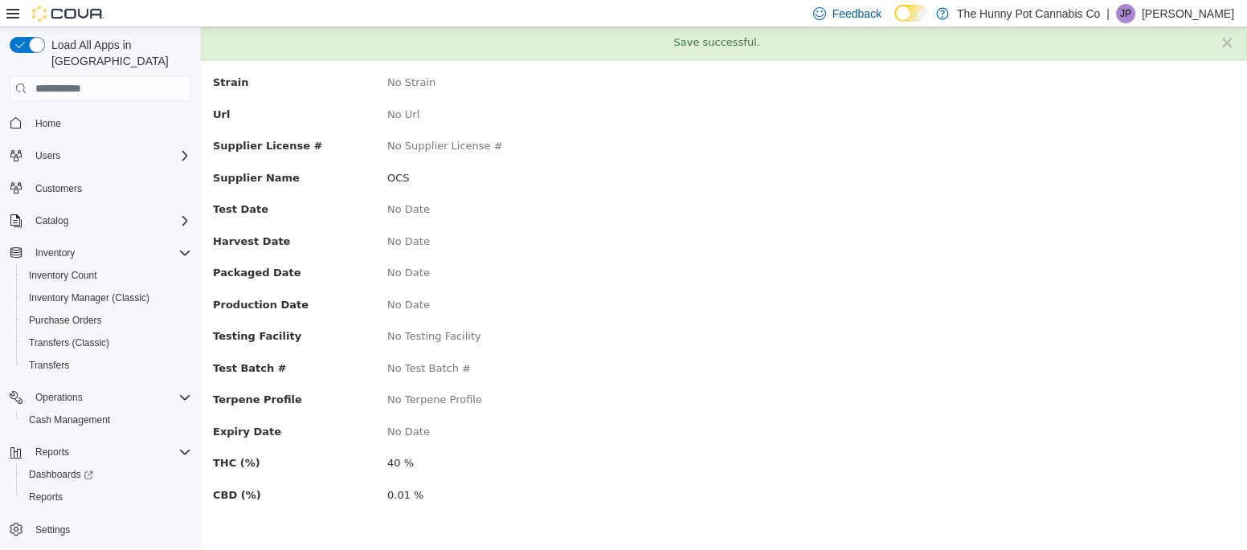
scroll to position [0, 0]
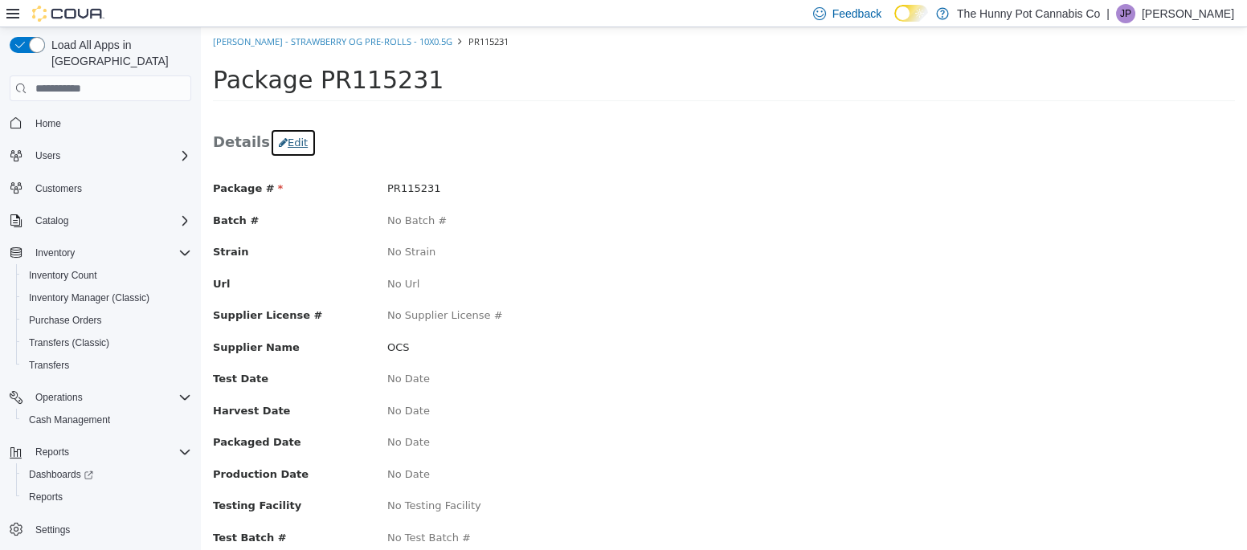
click at [293, 140] on button "Edit" at bounding box center [293, 143] width 47 height 29
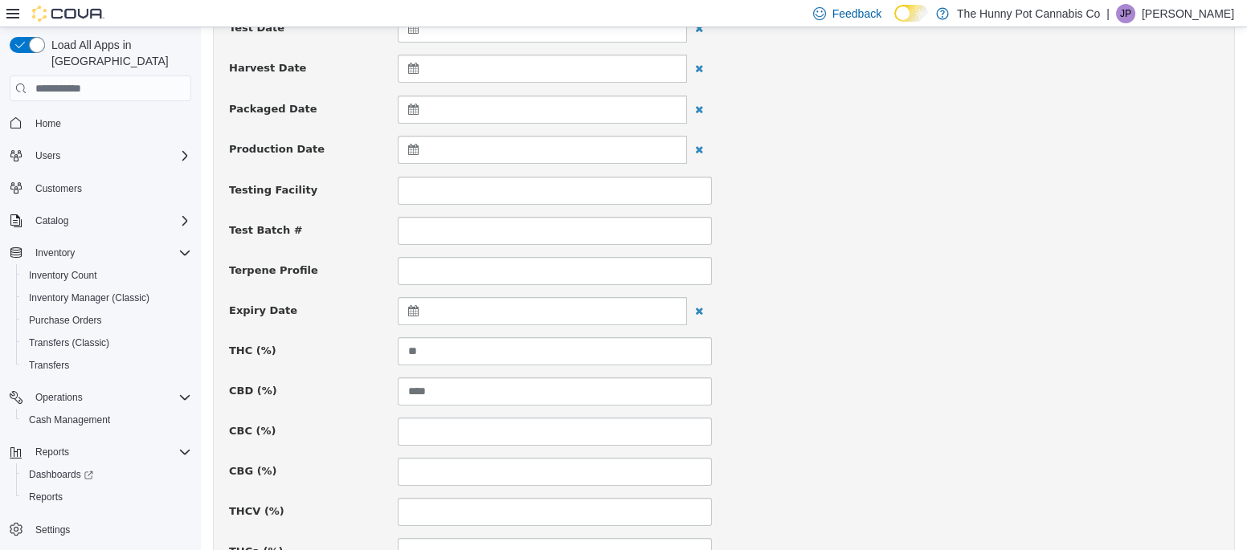
scroll to position [1187, 0]
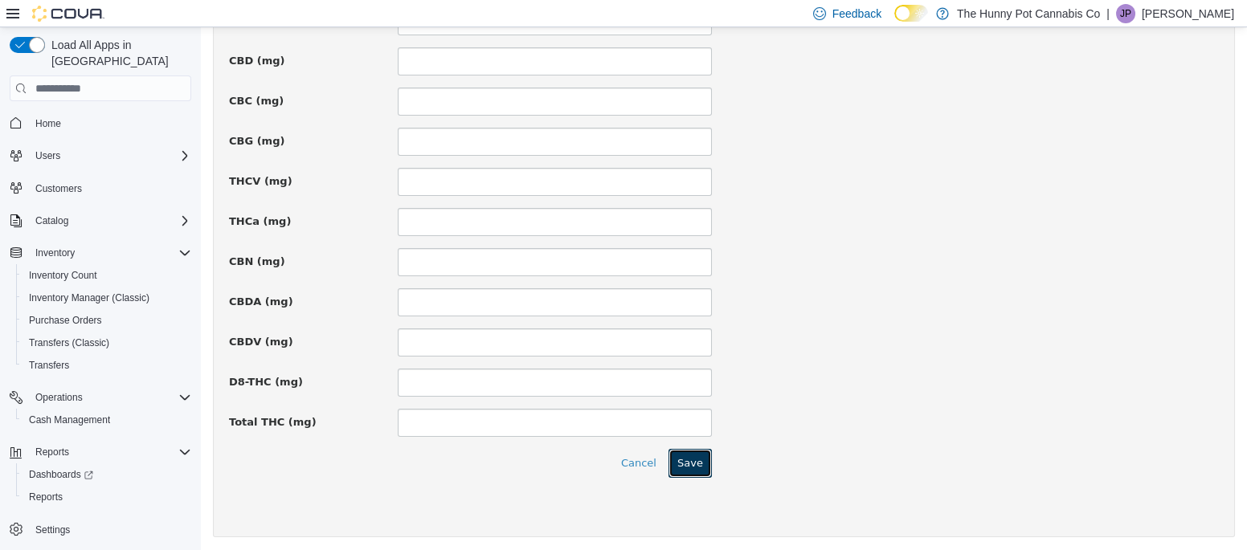
click at [680, 449] on button "Save" at bounding box center [689, 463] width 43 height 29
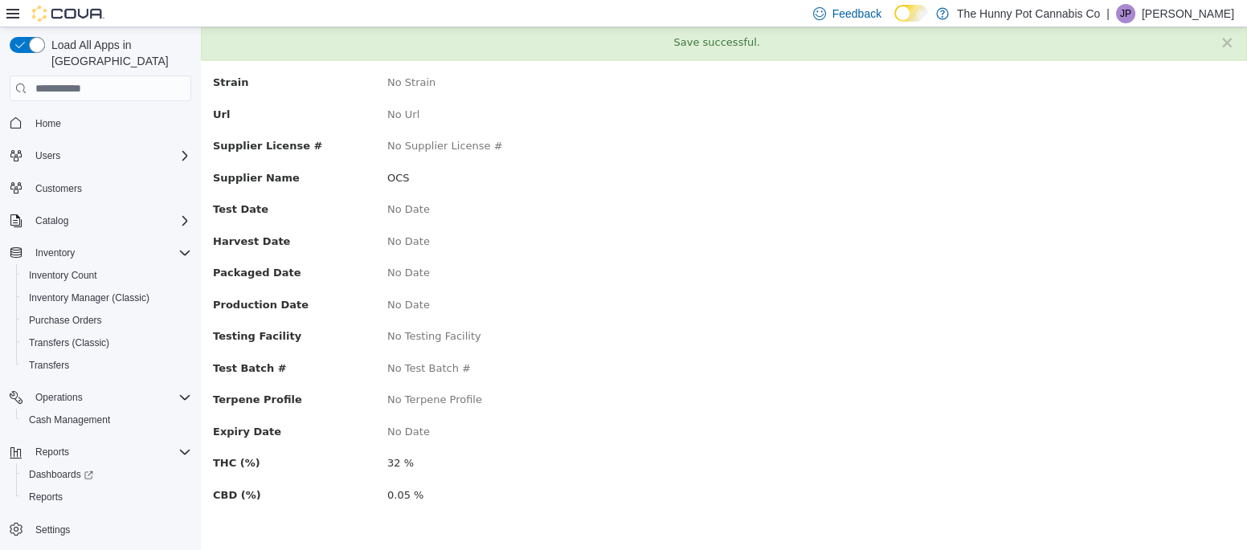
scroll to position [0, 0]
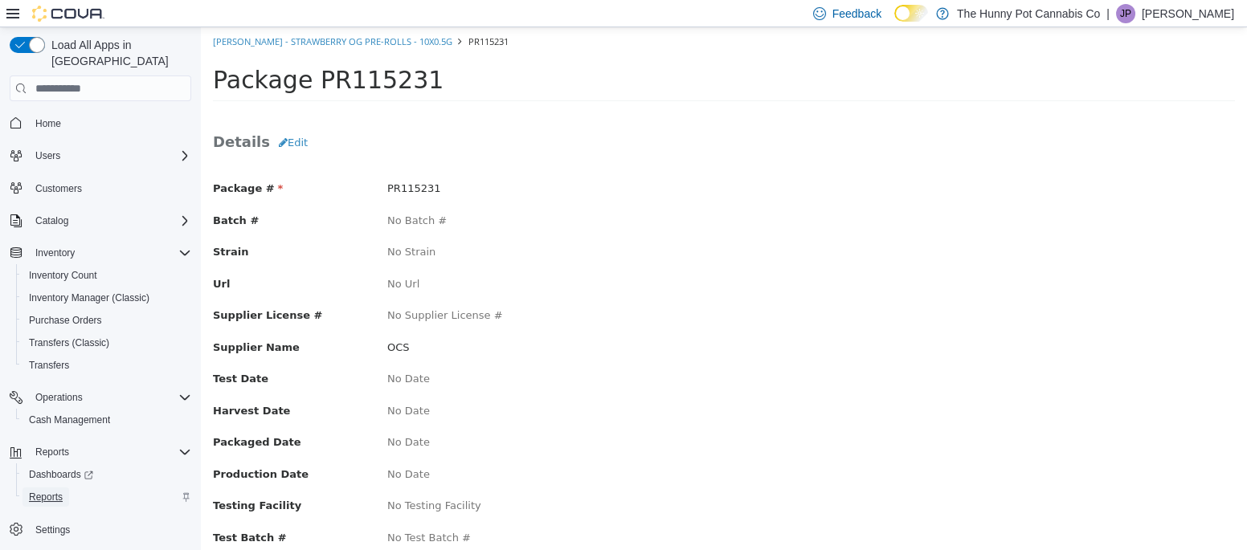
click at [47, 491] on span "Reports" at bounding box center [46, 497] width 34 height 13
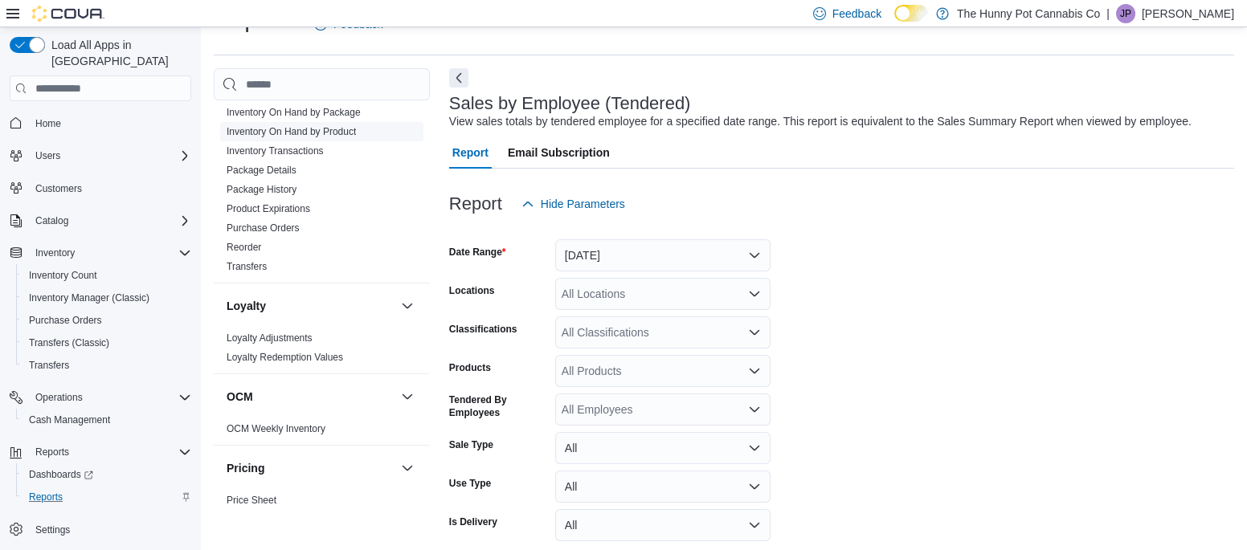
scroll to position [276, 0]
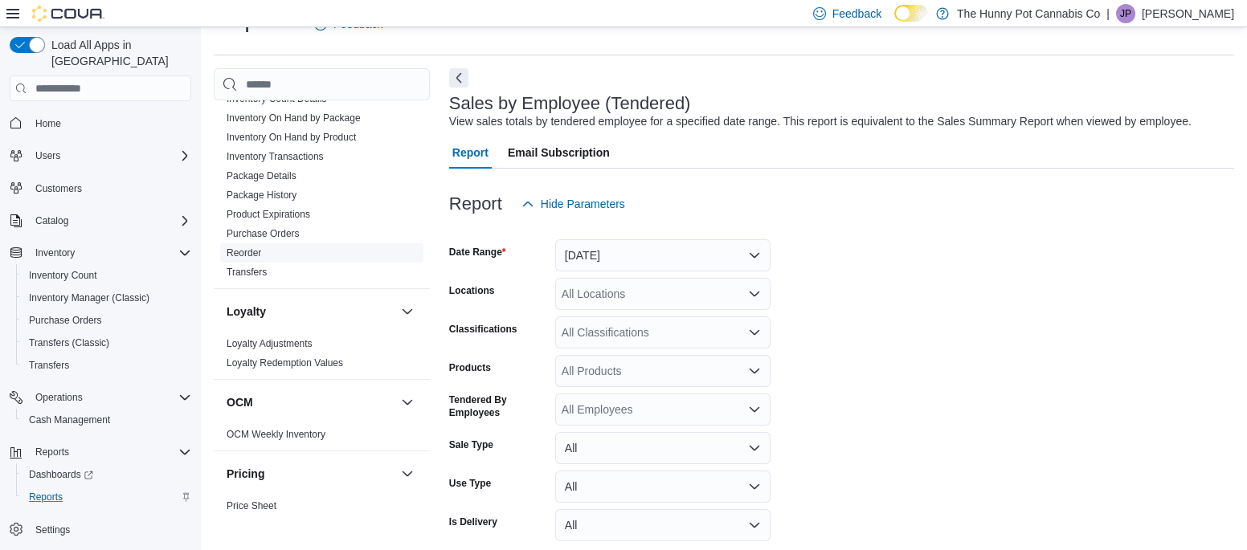
click at [235, 251] on link "Reorder" at bounding box center [244, 252] width 35 height 11
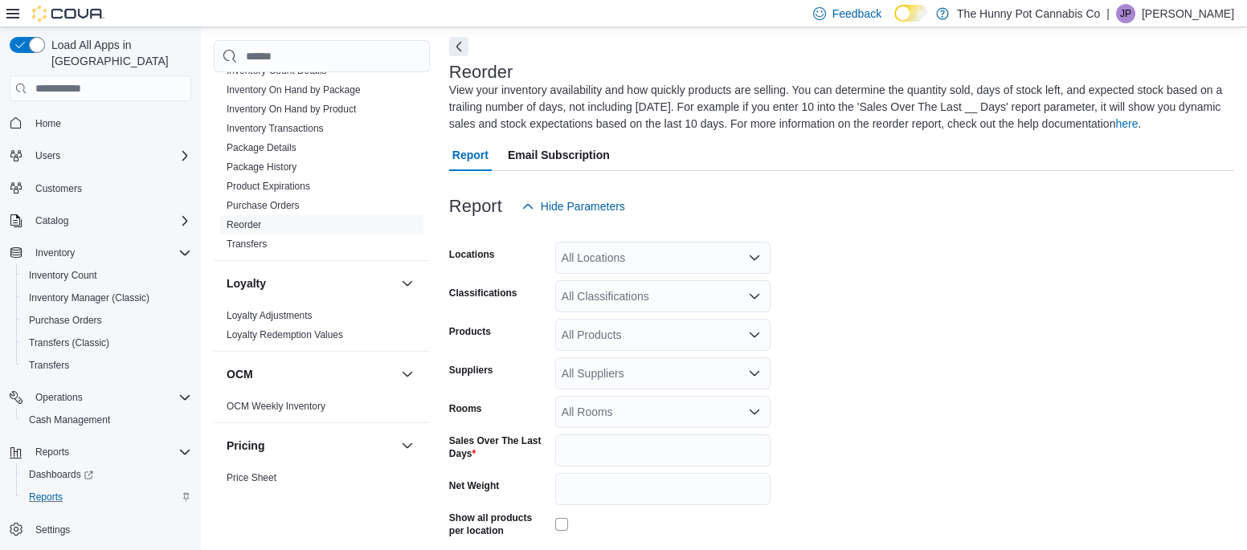
scroll to position [71, 0]
click at [583, 260] on div "All Locations" at bounding box center [662, 255] width 215 height 32
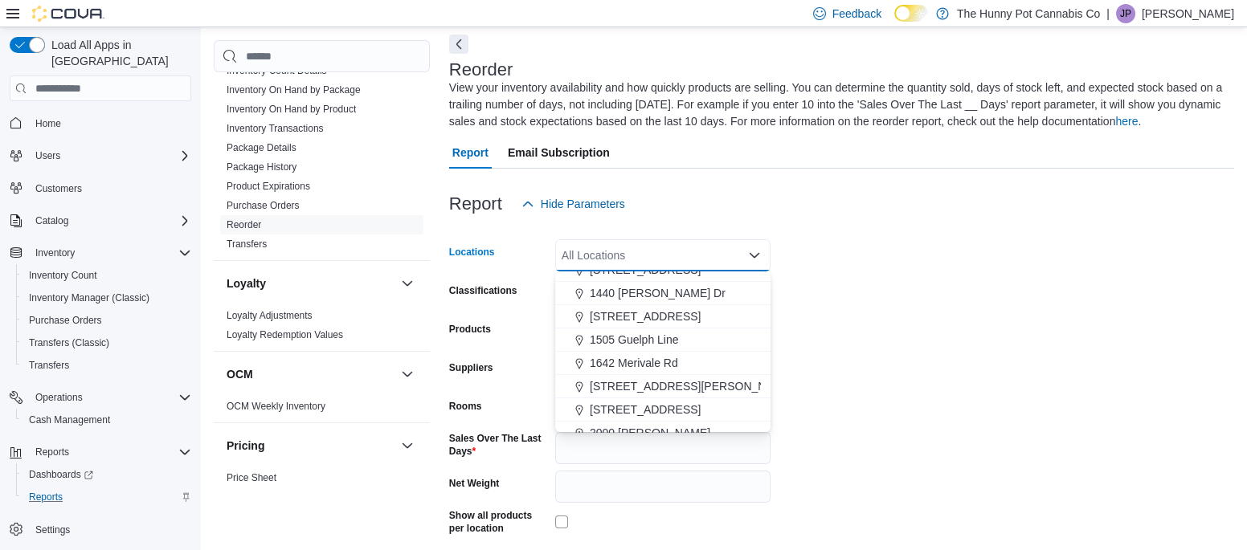
scroll to position [205, 0]
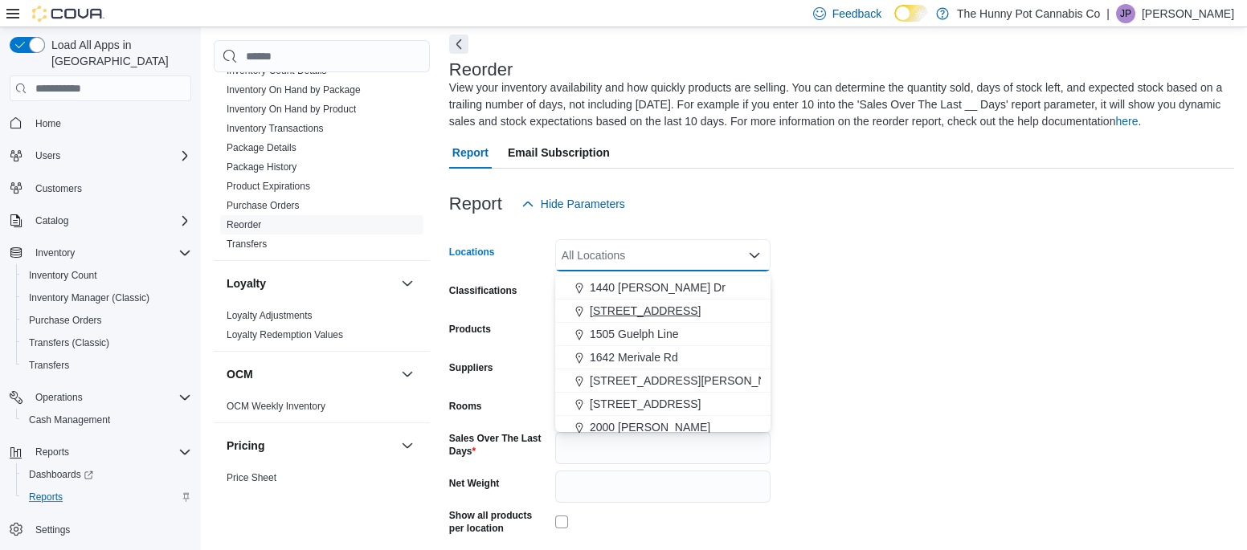
click at [608, 305] on span "145 Silver Reign Dr" at bounding box center [645, 311] width 111 height 16
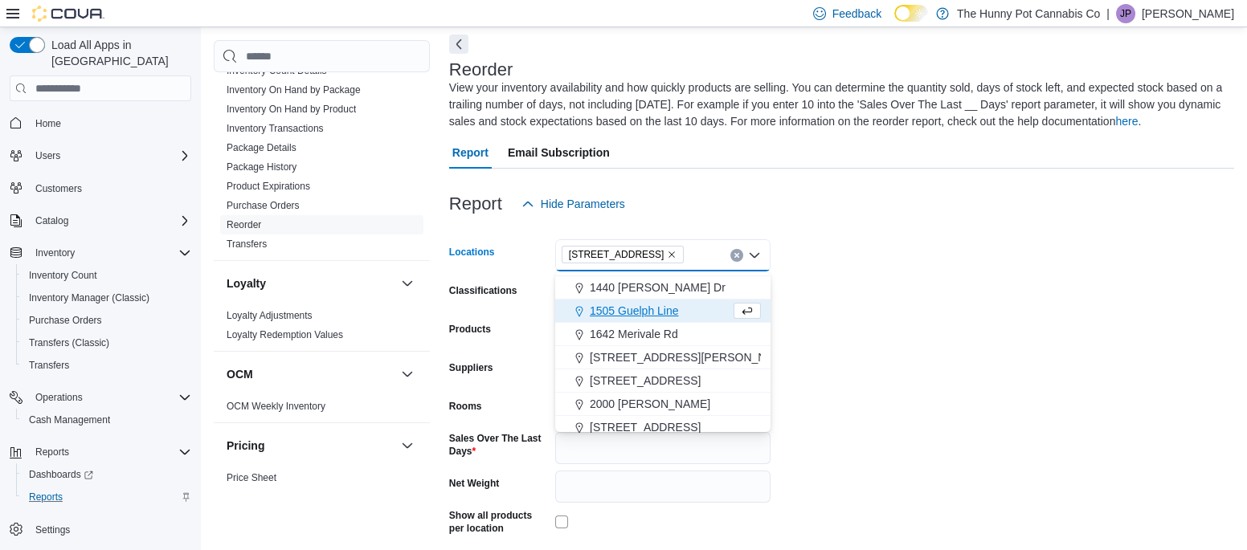
click at [857, 280] on form "Locations 145 Silver Reign Dr Combo box. Selected. 145 Silver Reign Dr. Press B…" at bounding box center [841, 418] width 785 height 397
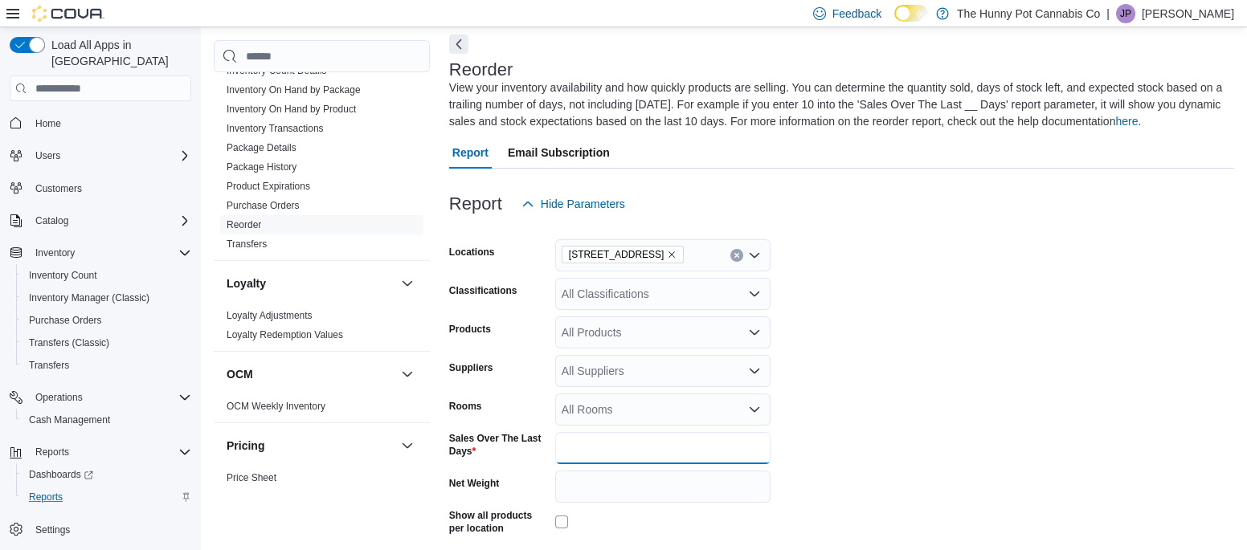
click at [616, 457] on input "*" at bounding box center [662, 448] width 215 height 32
type input "**"
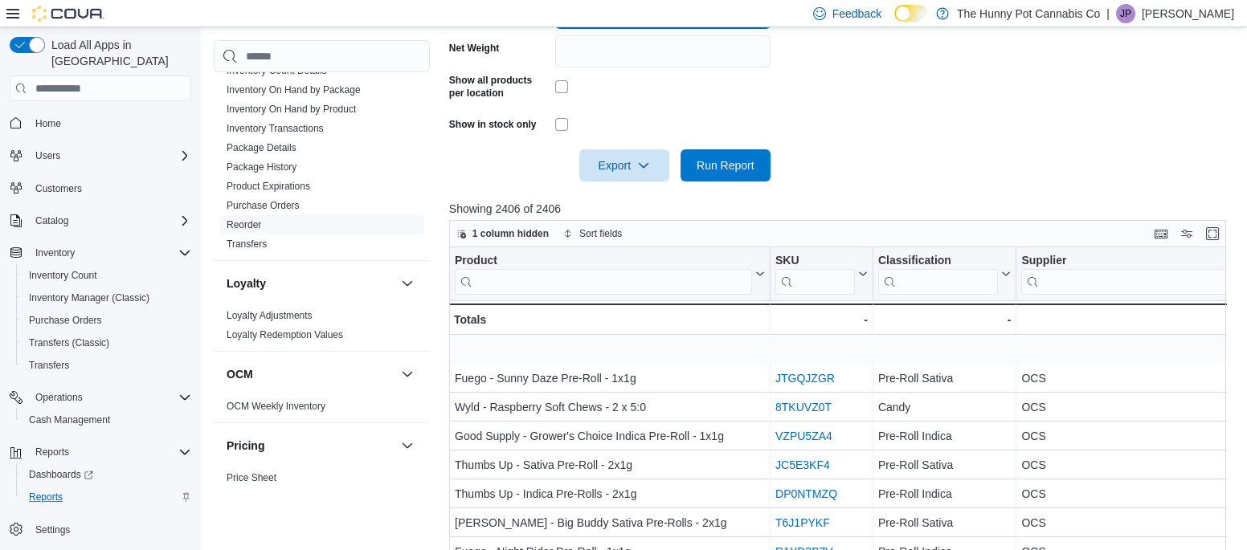
scroll to position [92, 0]
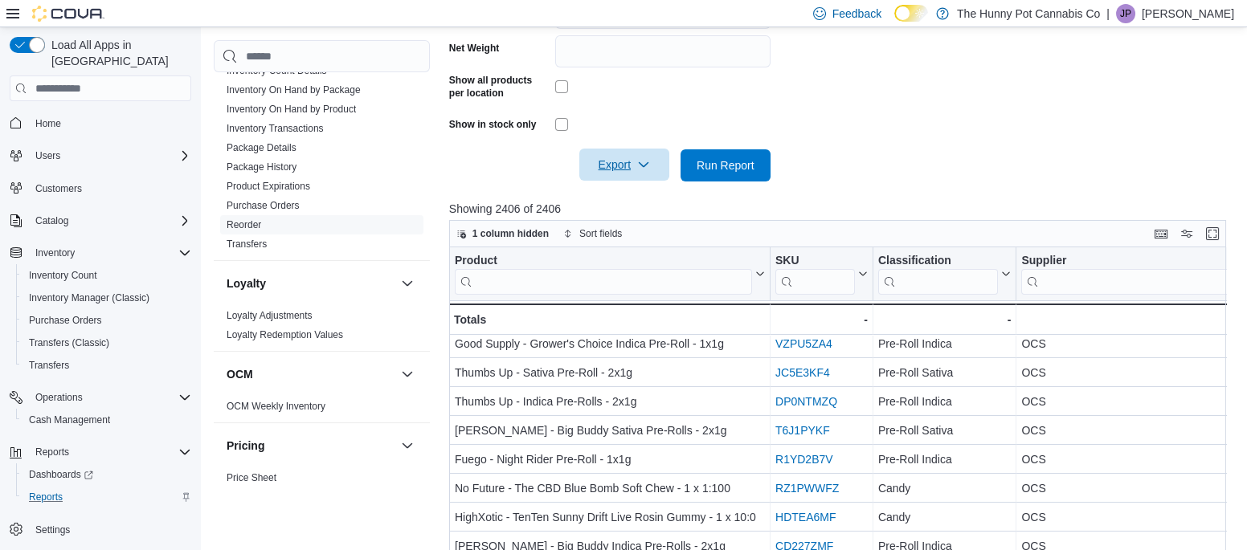
click at [610, 169] on span "Export" at bounding box center [624, 165] width 71 height 32
click at [612, 194] on span "Export to Excel" at bounding box center [626, 196] width 72 height 13
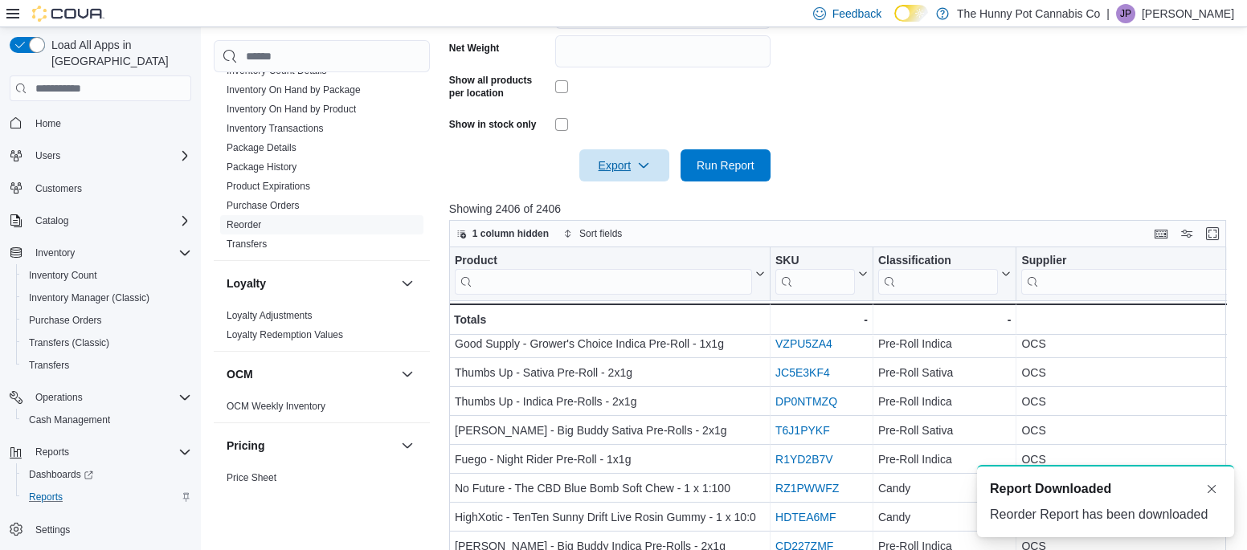
scroll to position [0, 0]
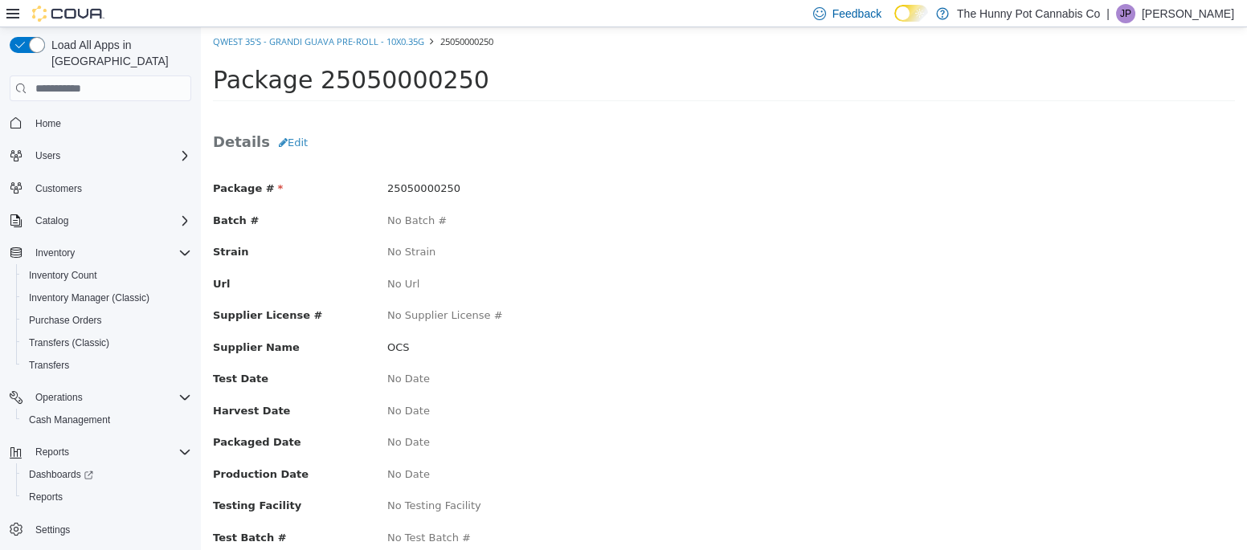
scroll to position [169, 0]
